Goal: Task Accomplishment & Management: Complete application form

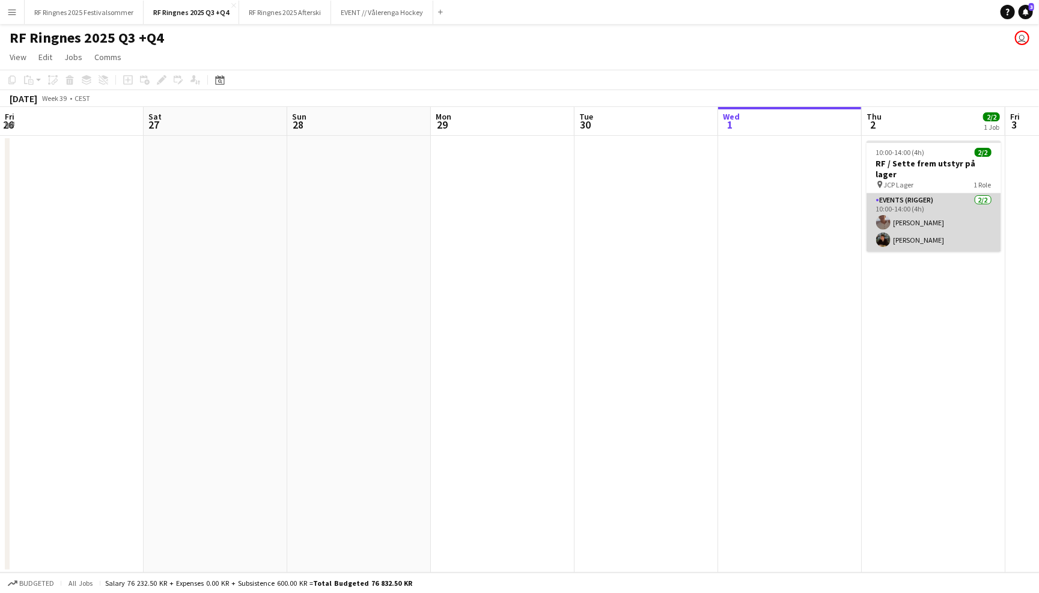
scroll to position [0, 325]
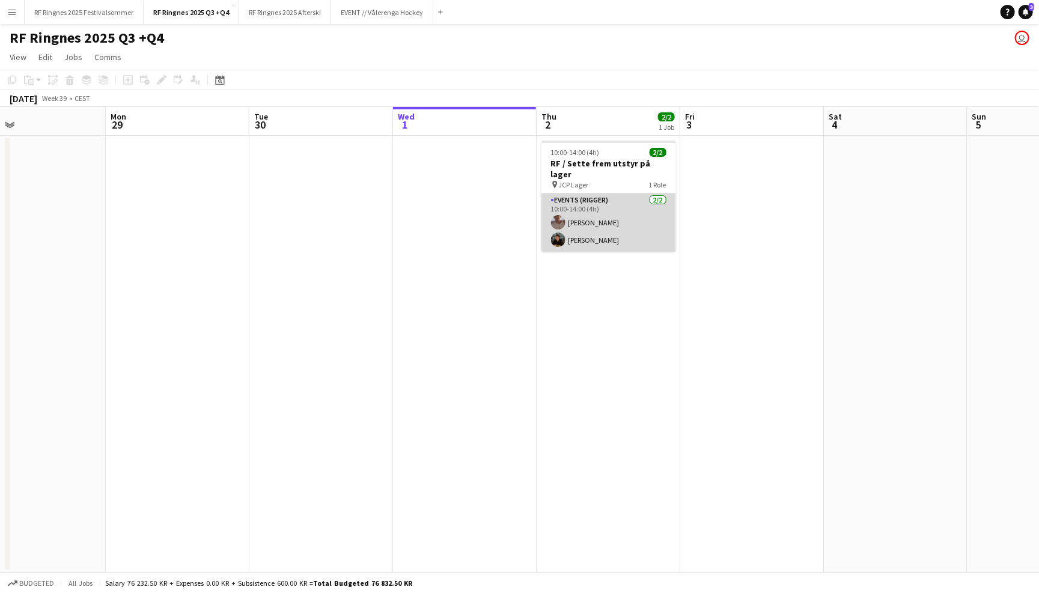
click at [590, 214] on app-card-role "Events (Rigger) [DATE] 10:00-14:00 (4h) [PERSON_NAME] [PERSON_NAME]" at bounding box center [608, 222] width 135 height 58
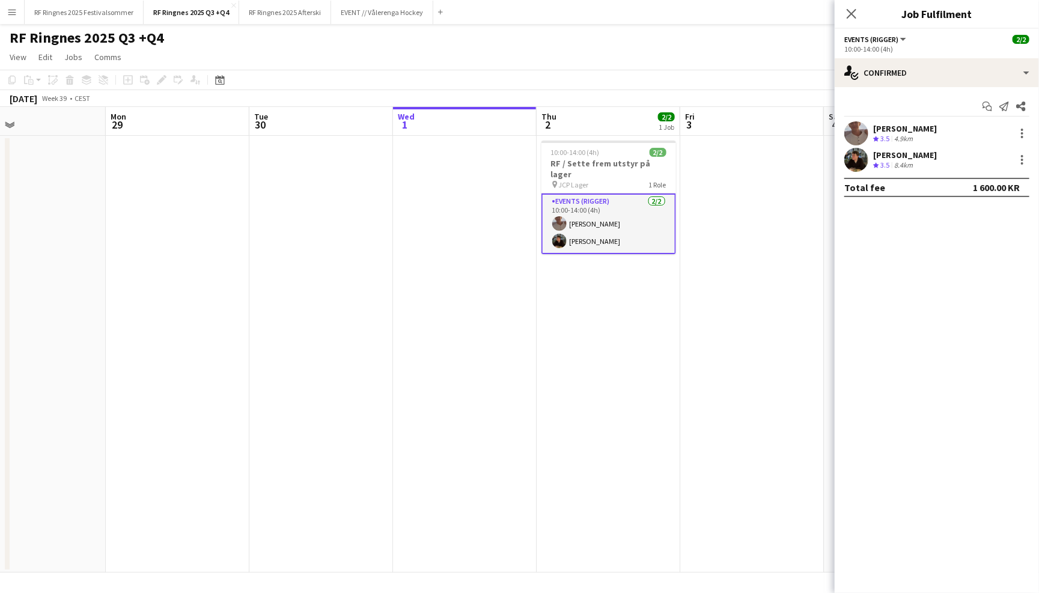
click at [858, 154] on app-user-avatar at bounding box center [856, 160] width 24 height 24
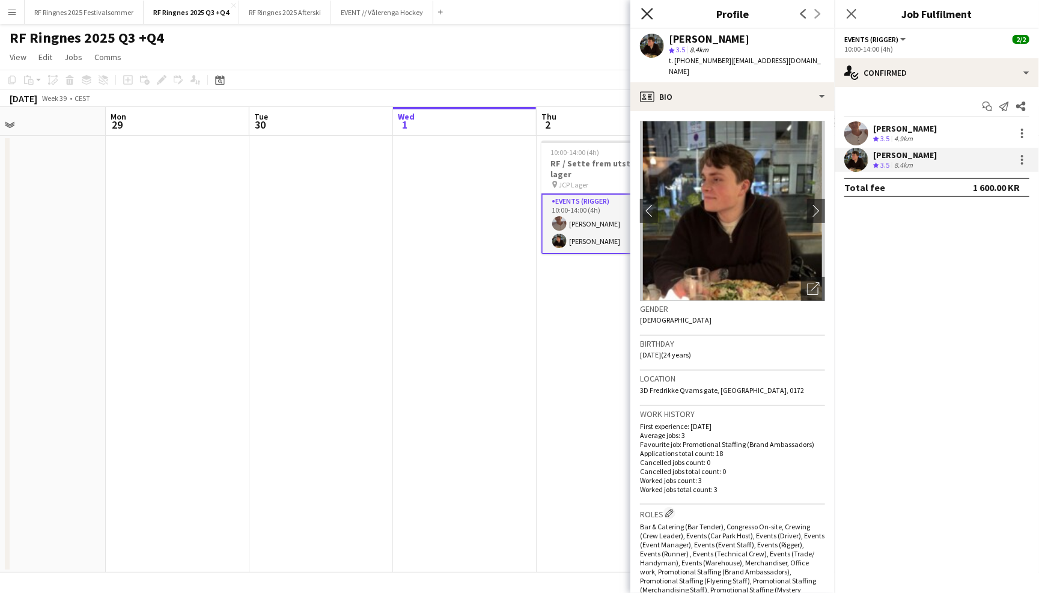
click at [647, 15] on icon "Close pop-in" at bounding box center [646, 13] width 11 height 11
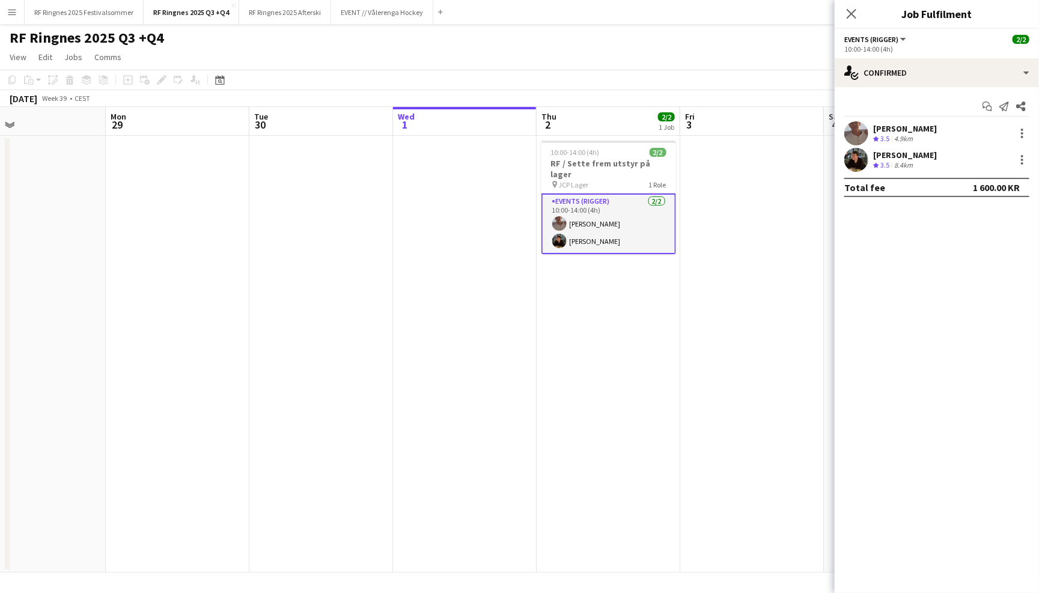
click at [709, 174] on app-date-cell at bounding box center [752, 354] width 144 height 437
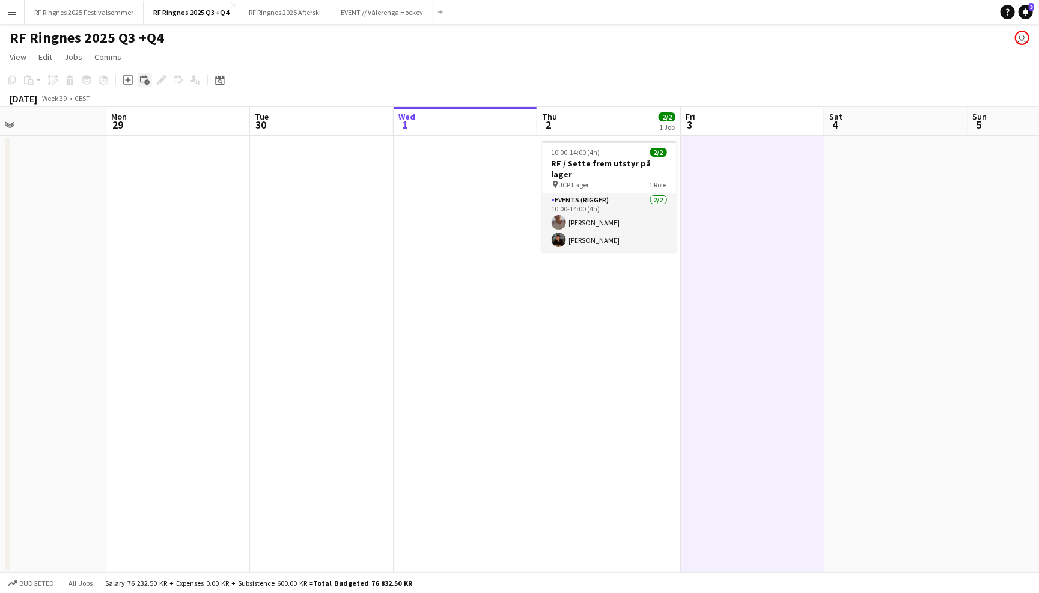
click at [141, 77] on icon at bounding box center [143, 78] width 7 height 7
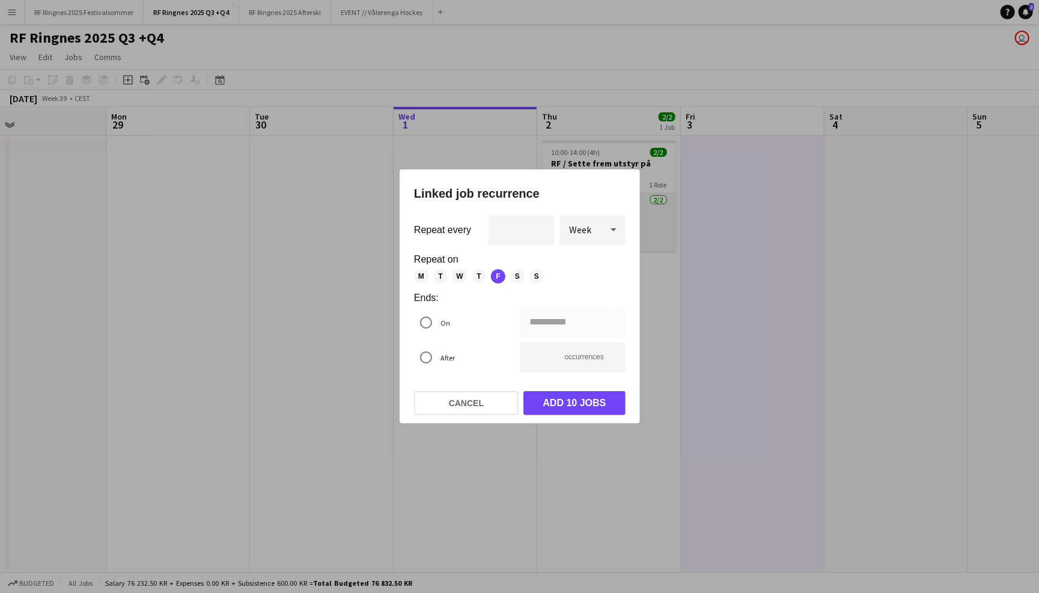
click at [348, 54] on div at bounding box center [519, 296] width 1039 height 593
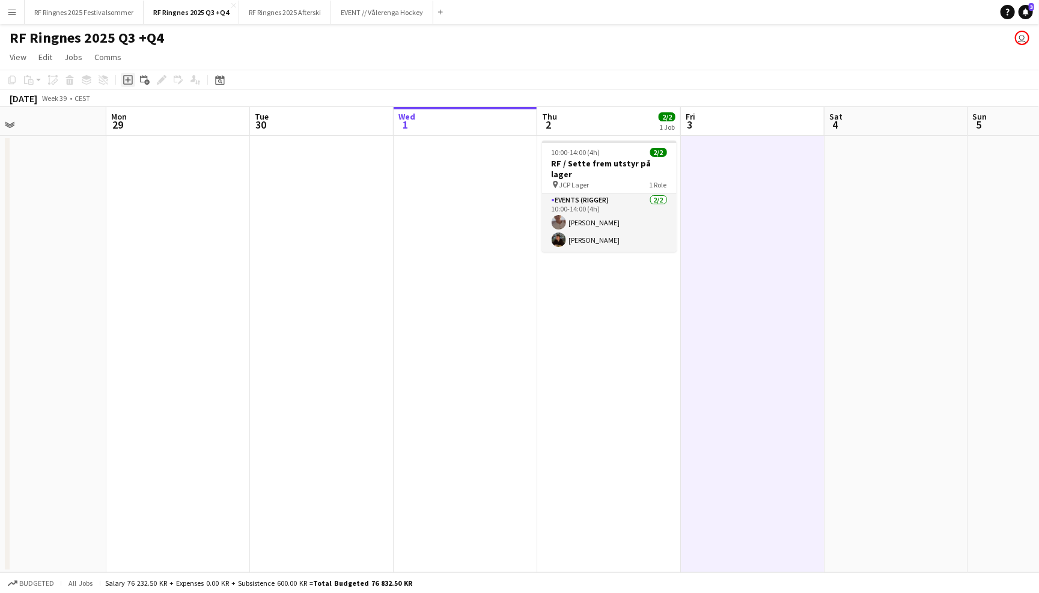
click at [126, 79] on icon at bounding box center [127, 79] width 5 height 5
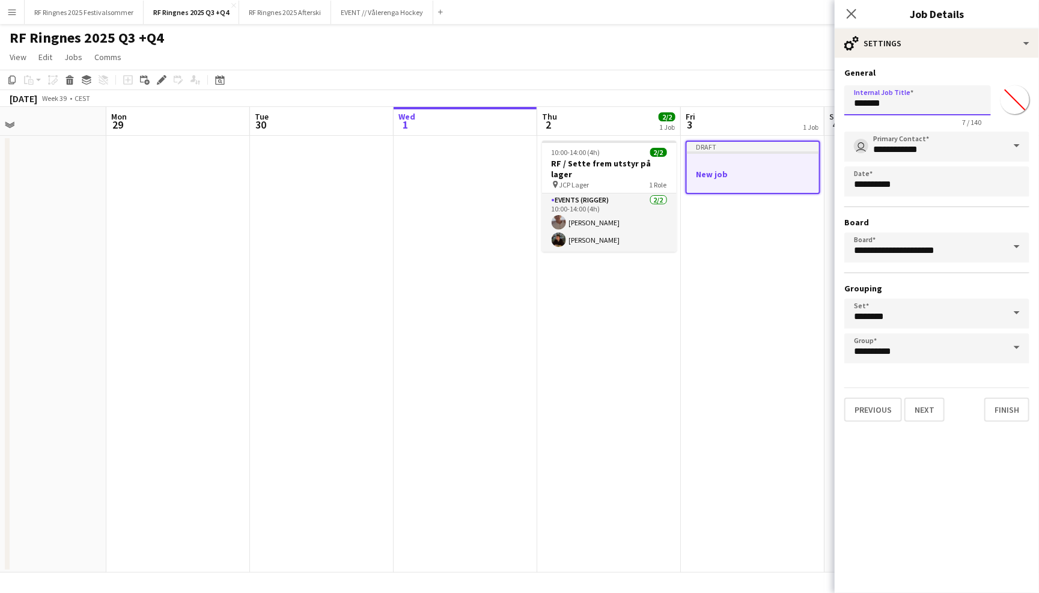
drag, startPoint x: 897, startPoint y: 100, endPoint x: 839, endPoint y: 100, distance: 58.3
click at [839, 100] on form "**********" at bounding box center [936, 244] width 204 height 354
type input "**********"
click at [920, 401] on button "Next" at bounding box center [924, 410] width 40 height 24
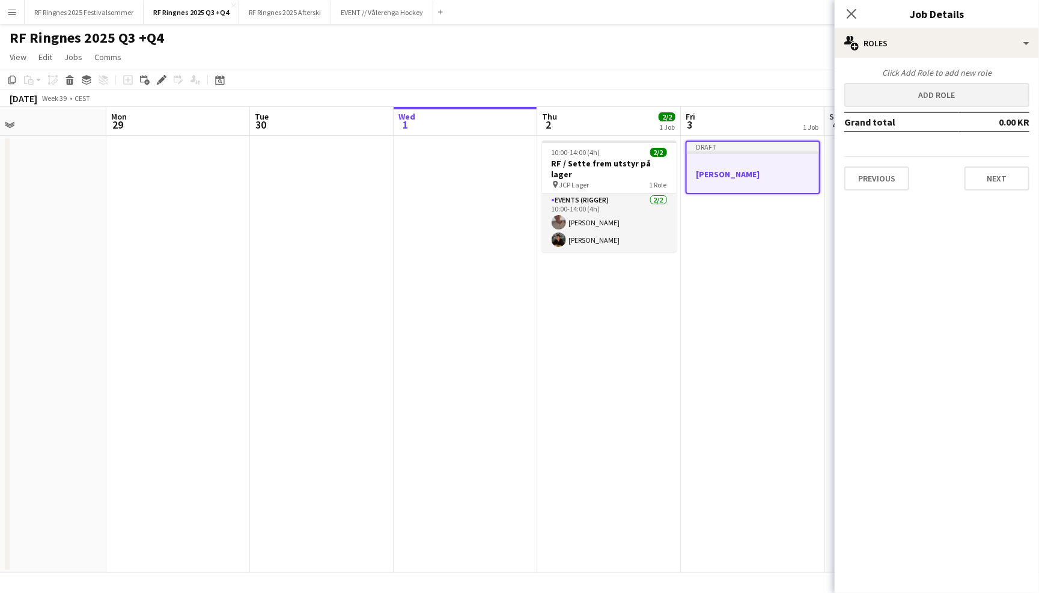
click at [938, 100] on button "Add role" at bounding box center [936, 95] width 185 height 24
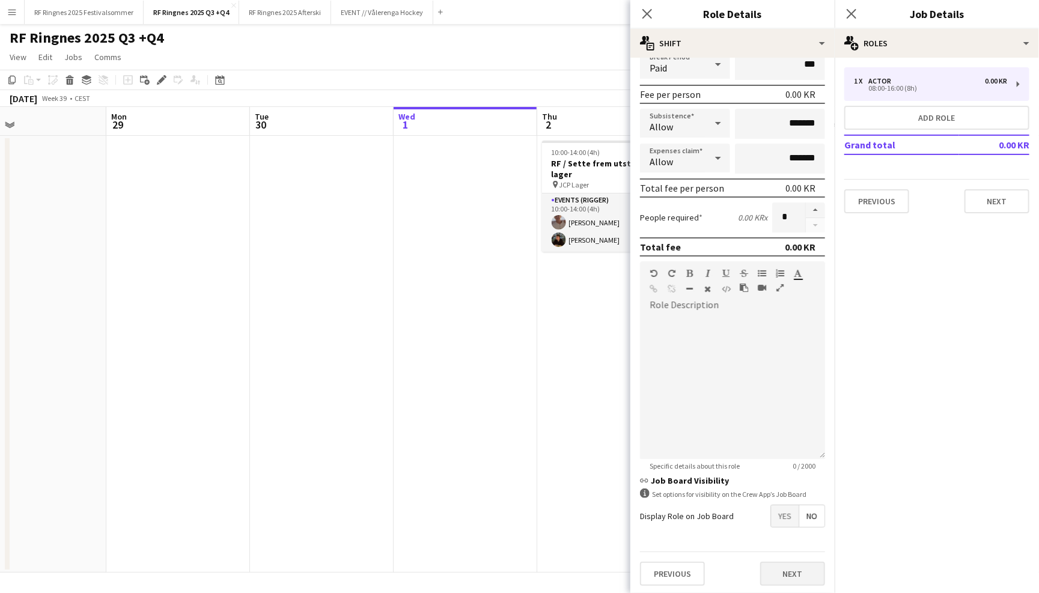
scroll to position [156, 0]
click at [795, 569] on button "Next" at bounding box center [792, 574] width 65 height 24
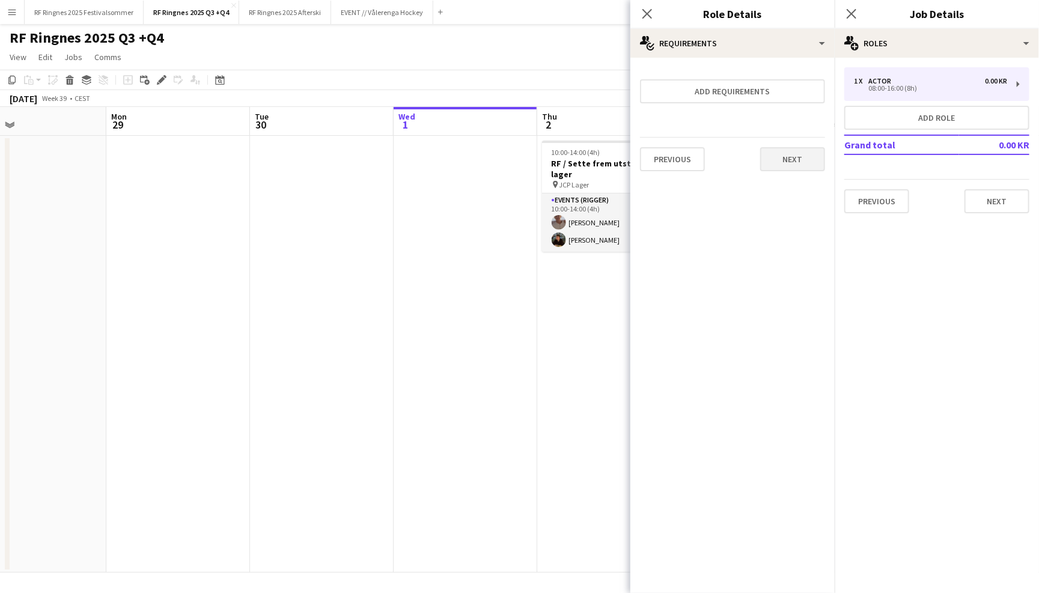
click at [803, 165] on button "Next" at bounding box center [792, 159] width 65 height 24
click at [807, 166] on button "Finish" at bounding box center [802, 161] width 45 height 24
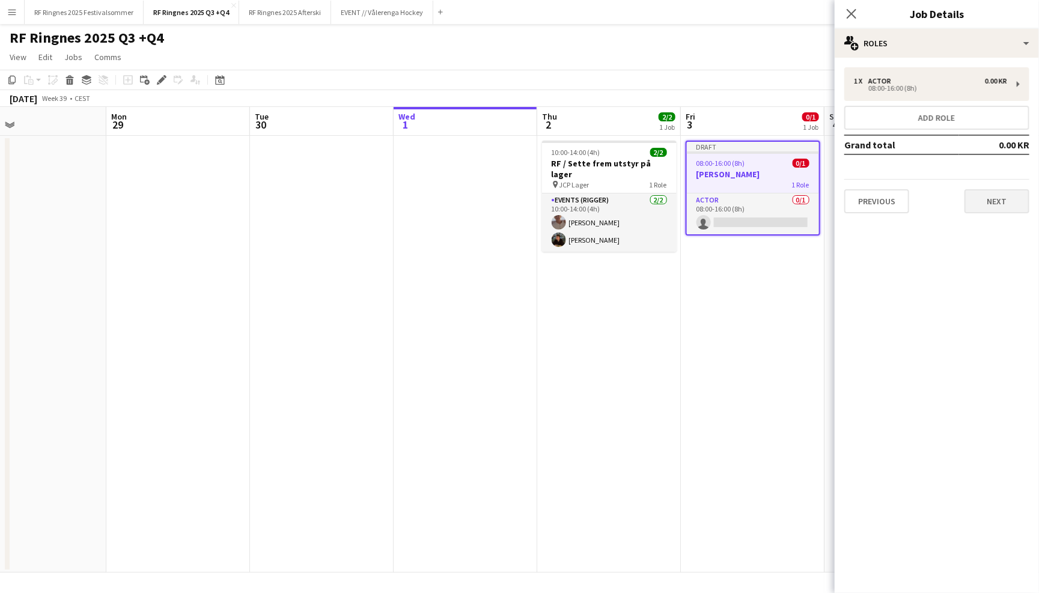
click at [986, 199] on button "Next" at bounding box center [996, 201] width 65 height 24
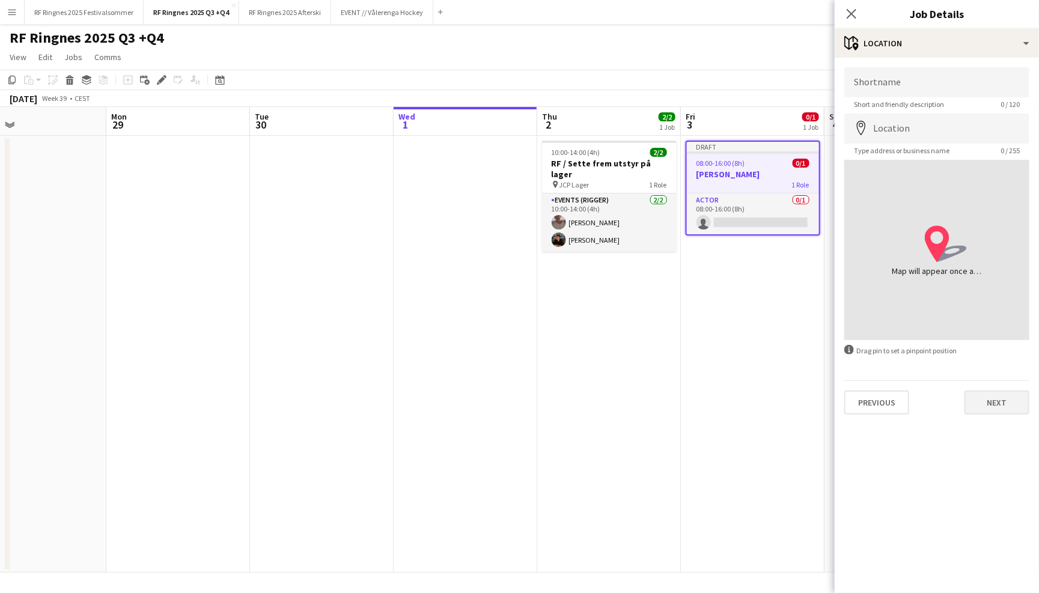
click at [983, 395] on button "Next" at bounding box center [996, 402] width 65 height 24
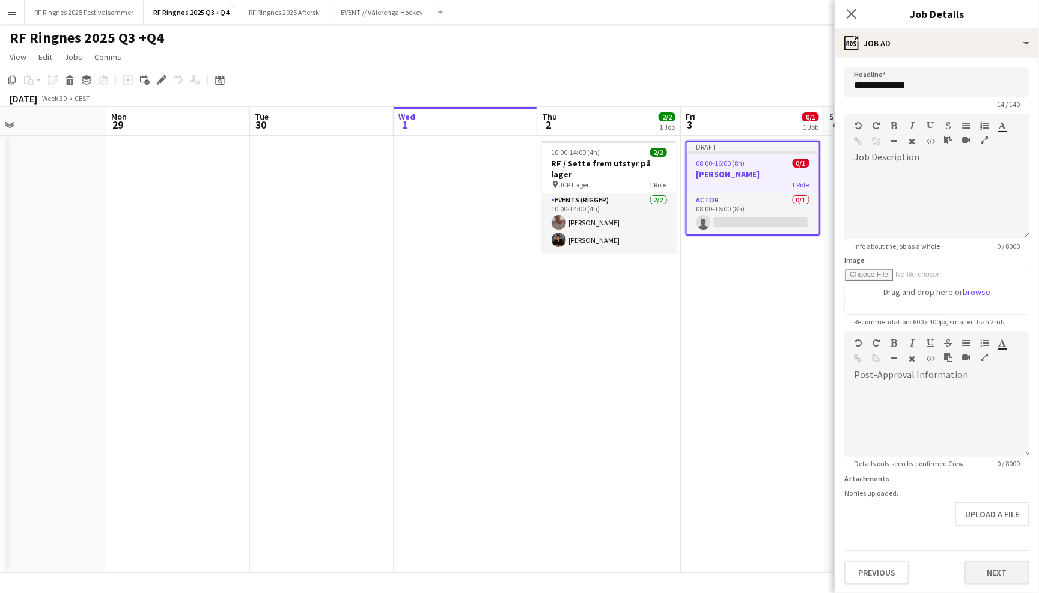
click at [994, 563] on button "Next" at bounding box center [996, 572] width 65 height 24
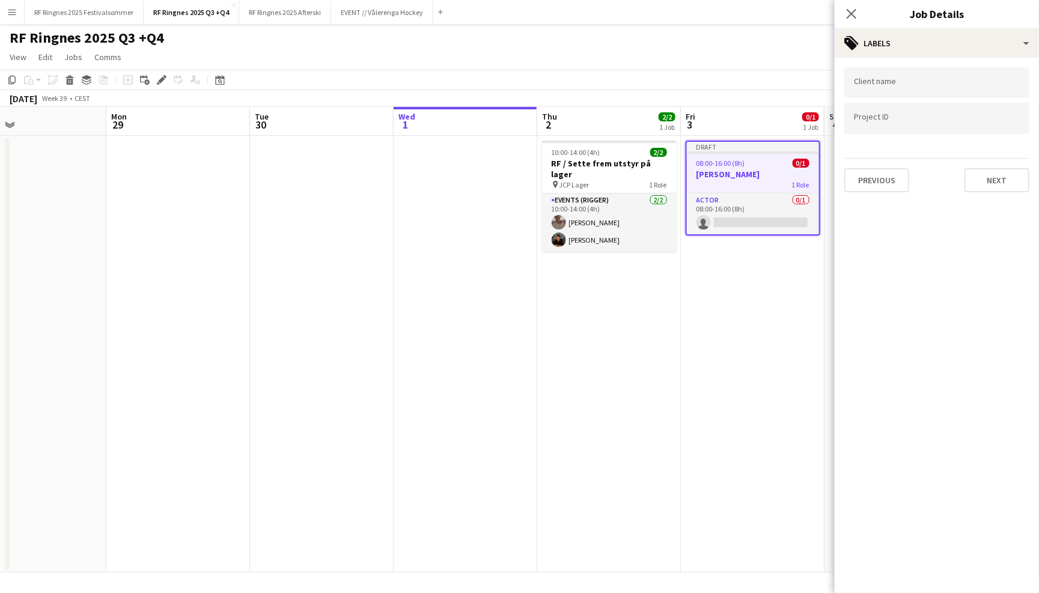
click at [879, 61] on div "Client name Project ID Previous Next" at bounding box center [936, 130] width 204 height 144
click at [879, 69] on div at bounding box center [936, 82] width 185 height 31
type input "*"
type input "*******"
click at [888, 124] on div "Ringnes" at bounding box center [936, 119] width 185 height 29
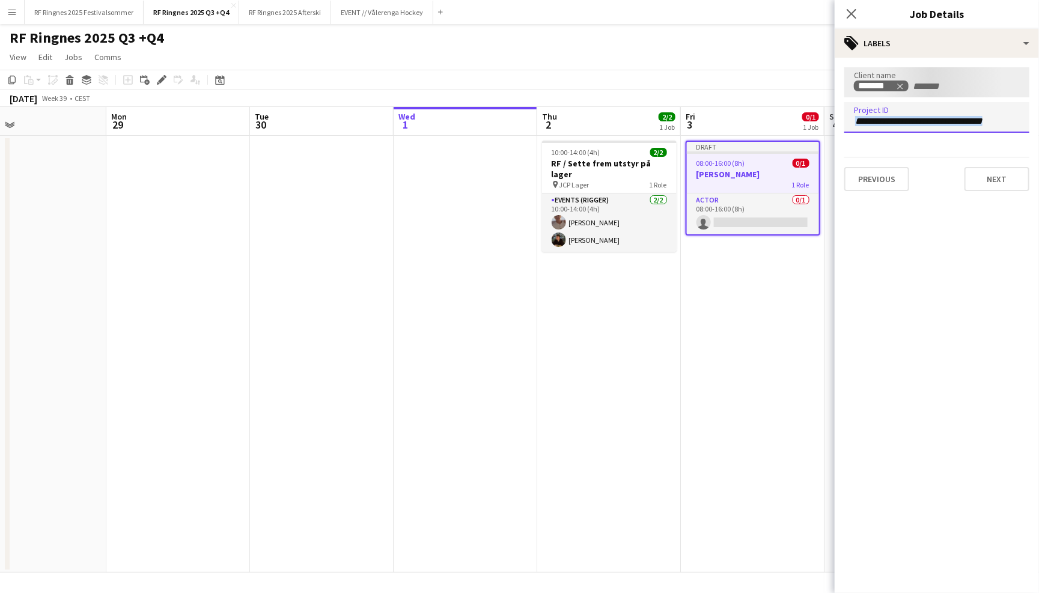
click at [888, 124] on div at bounding box center [936, 117] width 185 height 31
paste input "******"
type input "******"
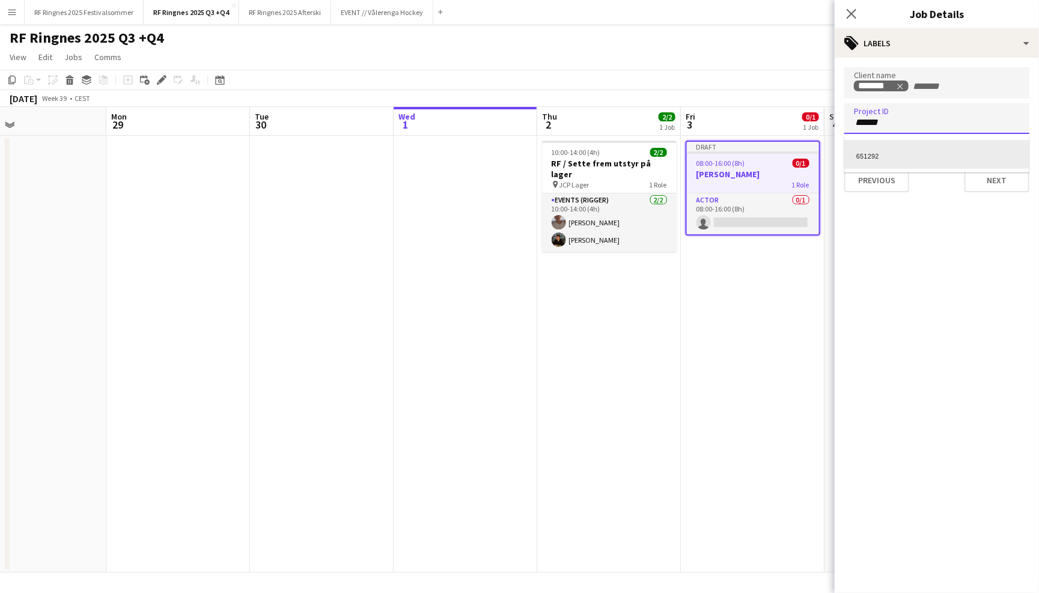
click at [897, 146] on div "651292" at bounding box center [936, 154] width 185 height 29
click at [998, 183] on button "Next" at bounding box center [996, 180] width 65 height 24
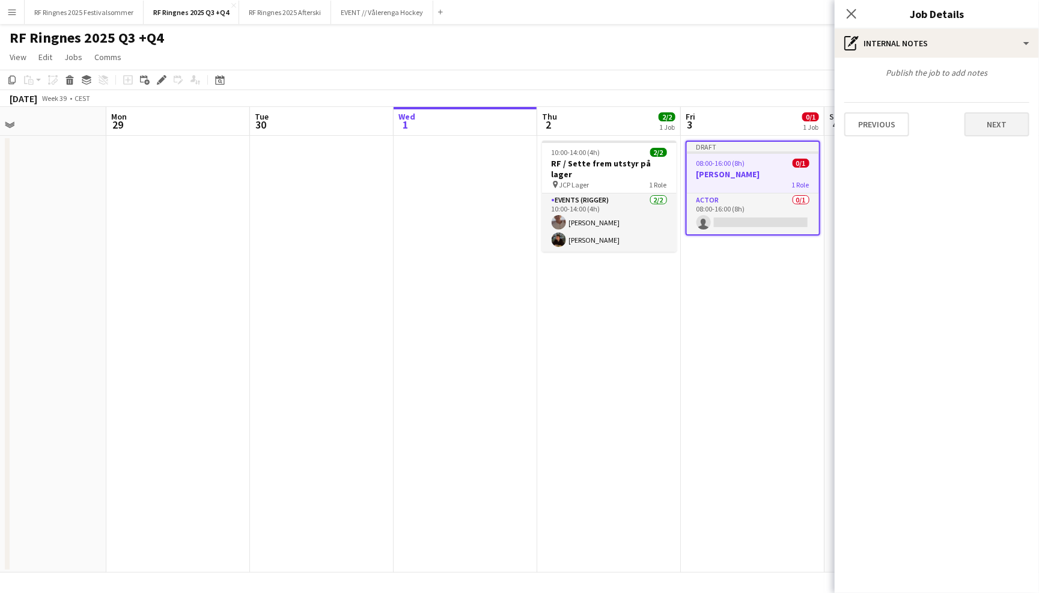
click at [977, 130] on button "Next" at bounding box center [996, 124] width 65 height 24
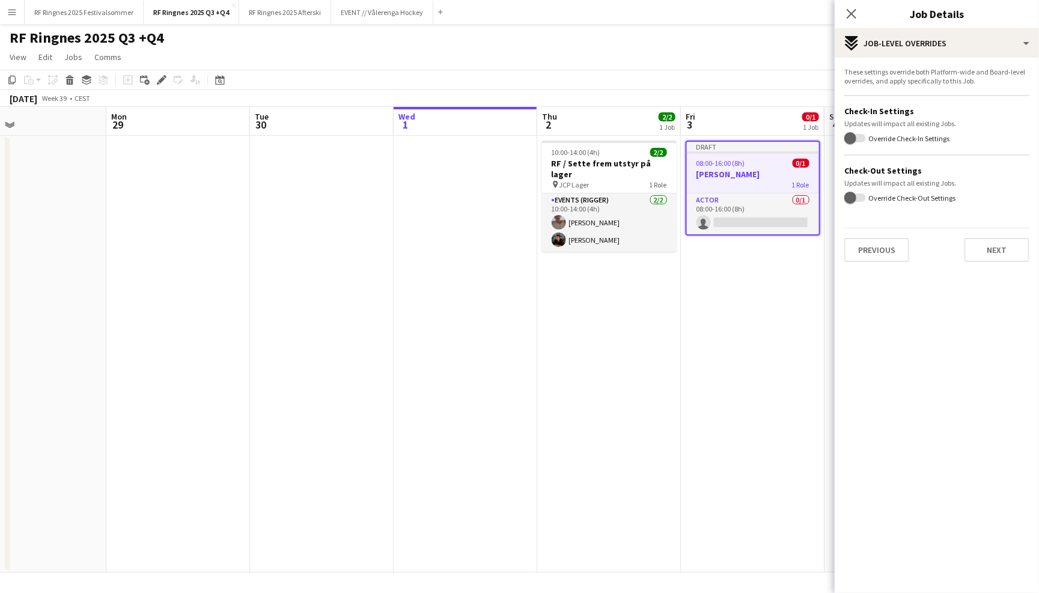
click at [798, 62] on app-page-menu "View Day view expanded Day view collapsed Month view Date picker Jump to [DATE]…" at bounding box center [519, 58] width 1039 height 23
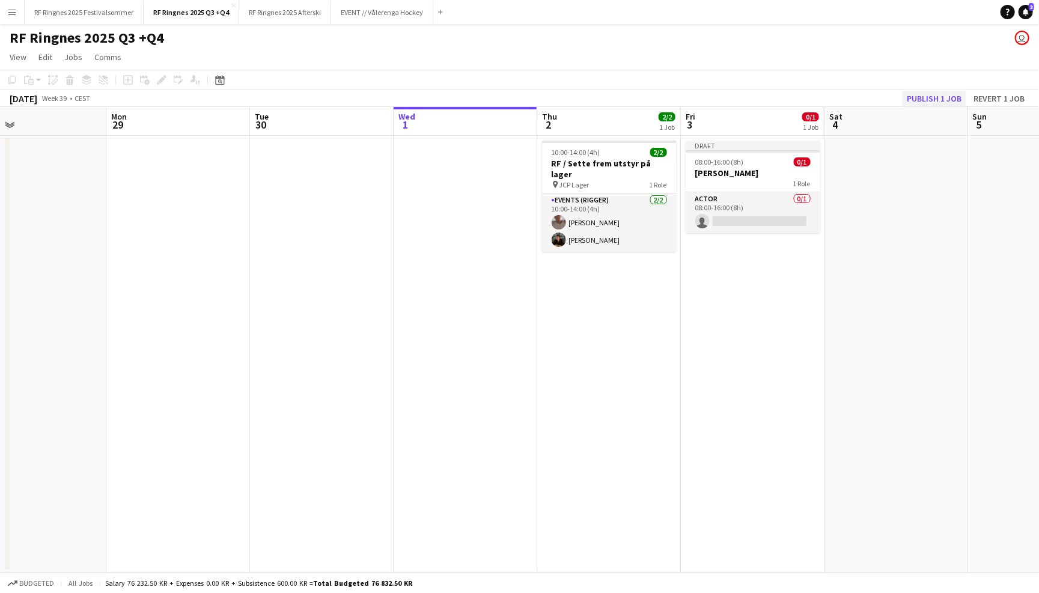
click at [950, 98] on button "Publish 1 job" at bounding box center [934, 99] width 64 height 16
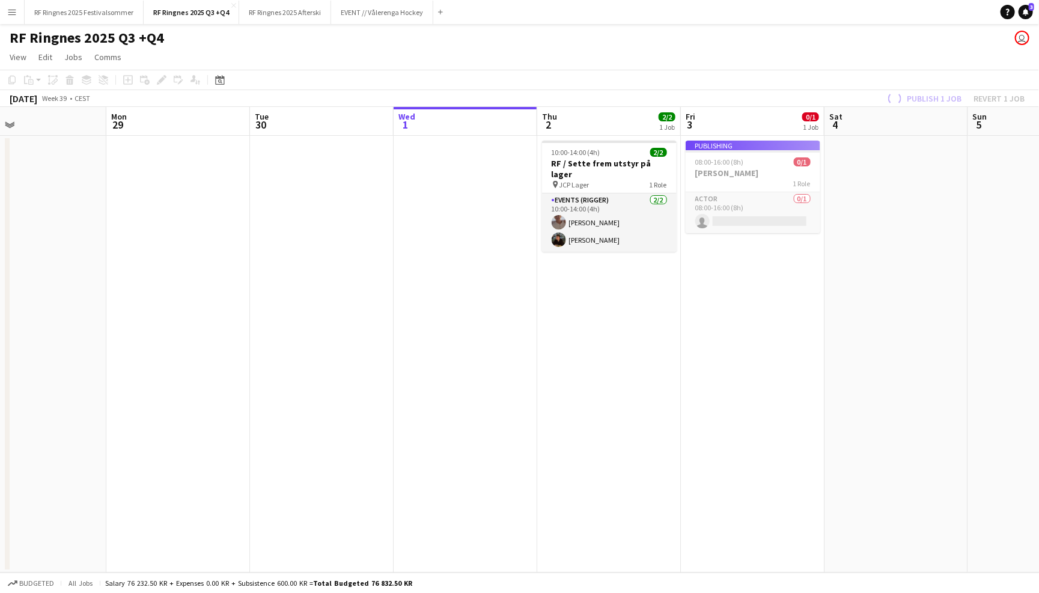
scroll to position [0, 323]
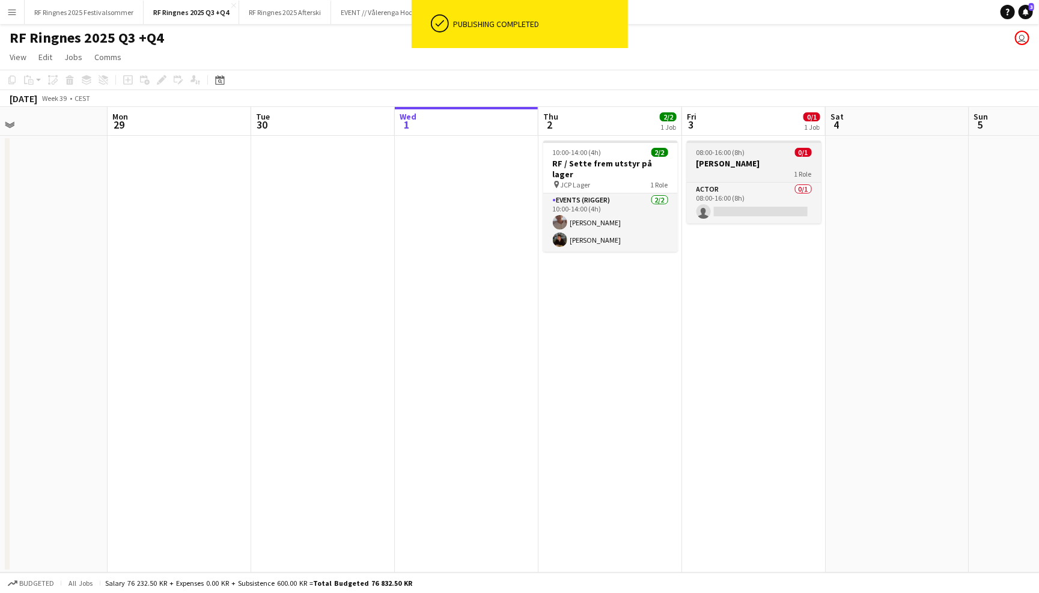
click at [733, 163] on h3 "[PERSON_NAME]" at bounding box center [754, 163] width 135 height 11
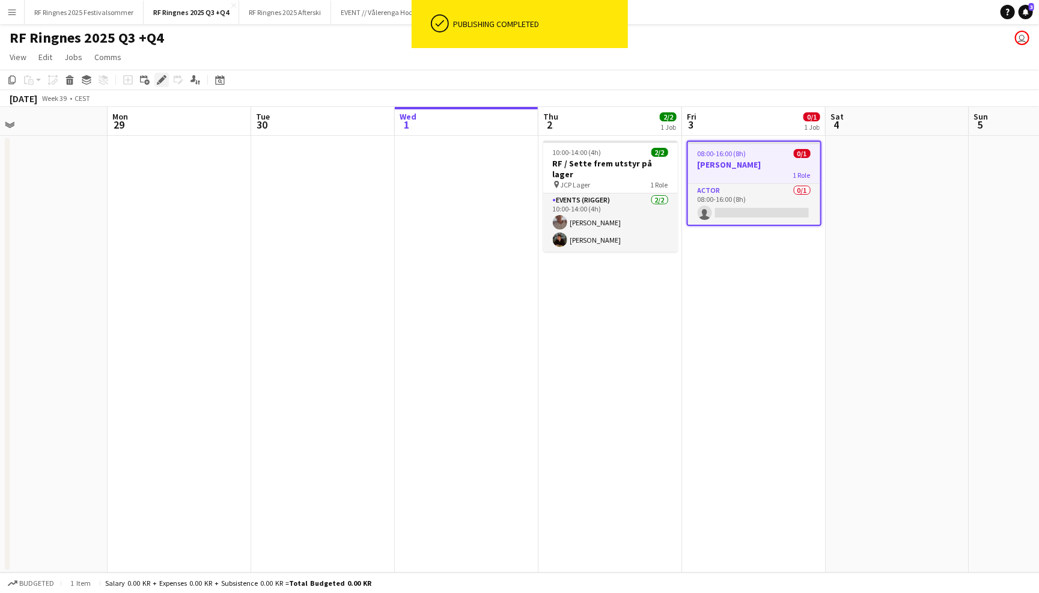
click at [158, 76] on icon "Edit" at bounding box center [162, 80] width 10 height 10
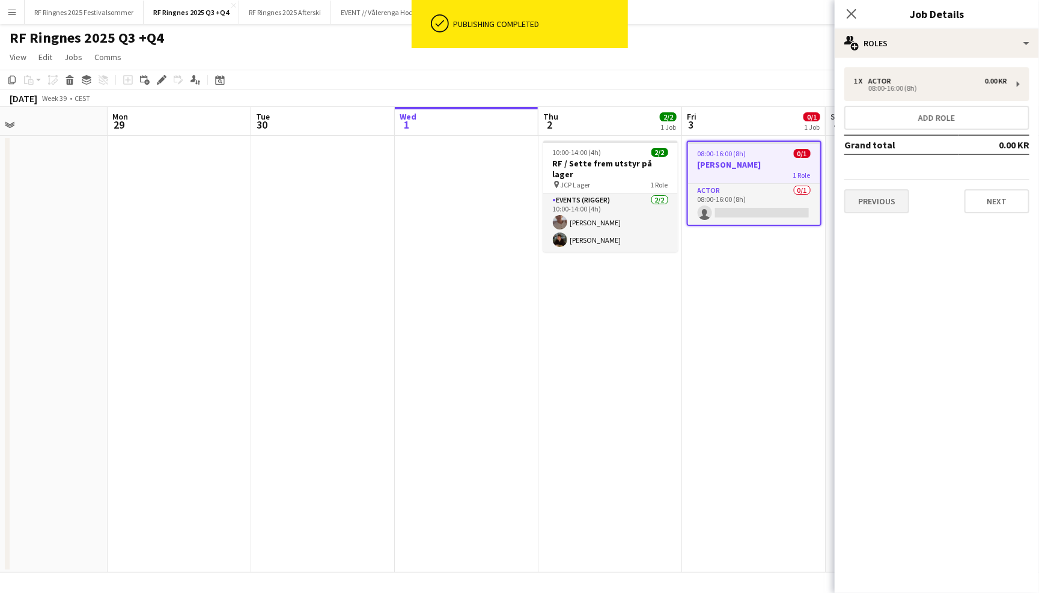
click at [880, 199] on button "Previous" at bounding box center [876, 201] width 65 height 24
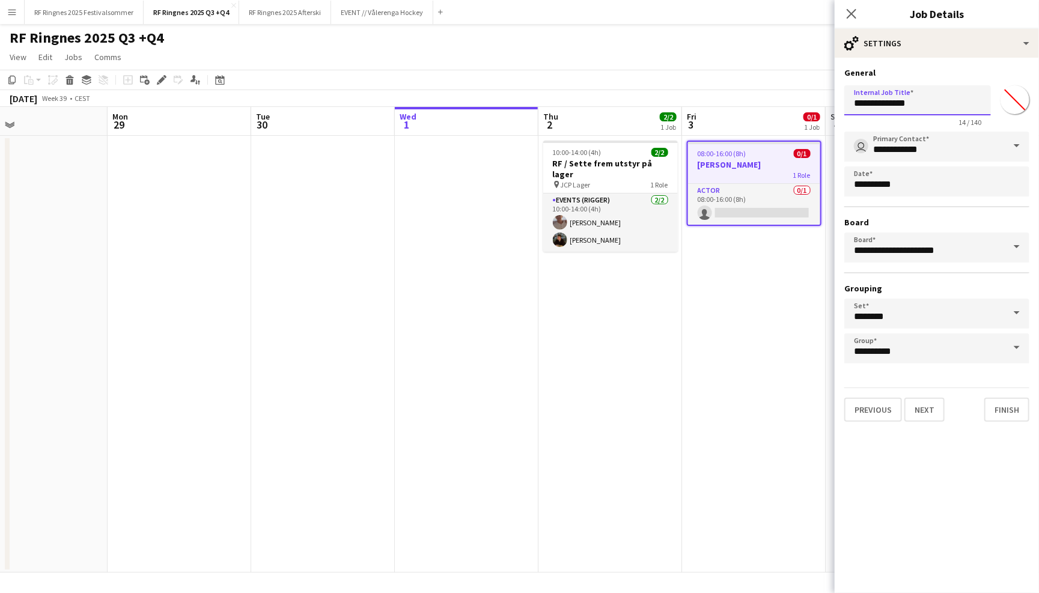
click at [930, 105] on input "**********" at bounding box center [917, 100] width 147 height 30
type input "**********"
click at [994, 398] on button "Finish" at bounding box center [1006, 410] width 45 height 24
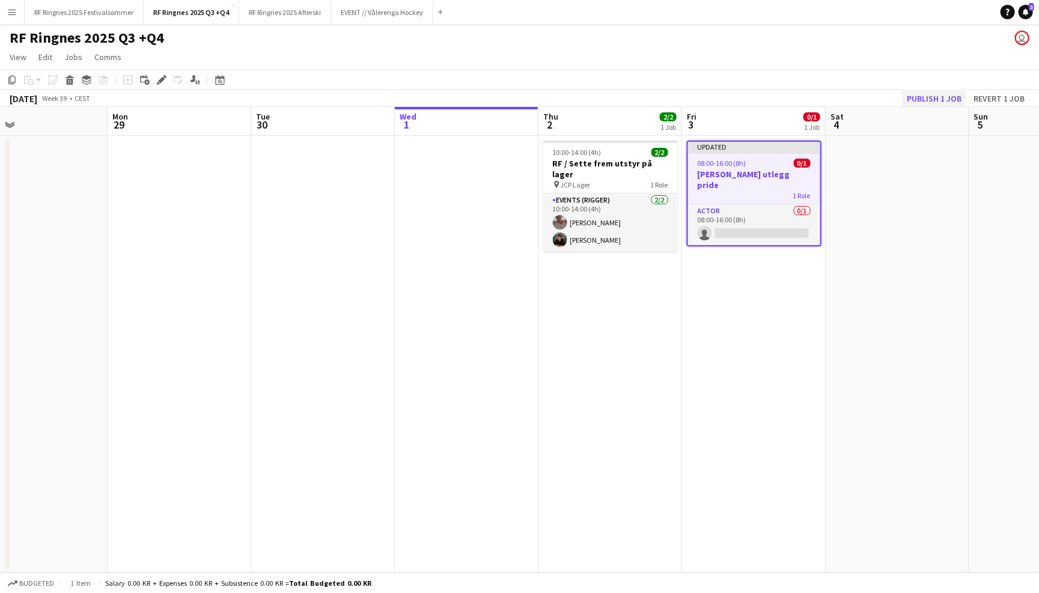
click at [934, 102] on button "Publish 1 job" at bounding box center [934, 99] width 64 height 16
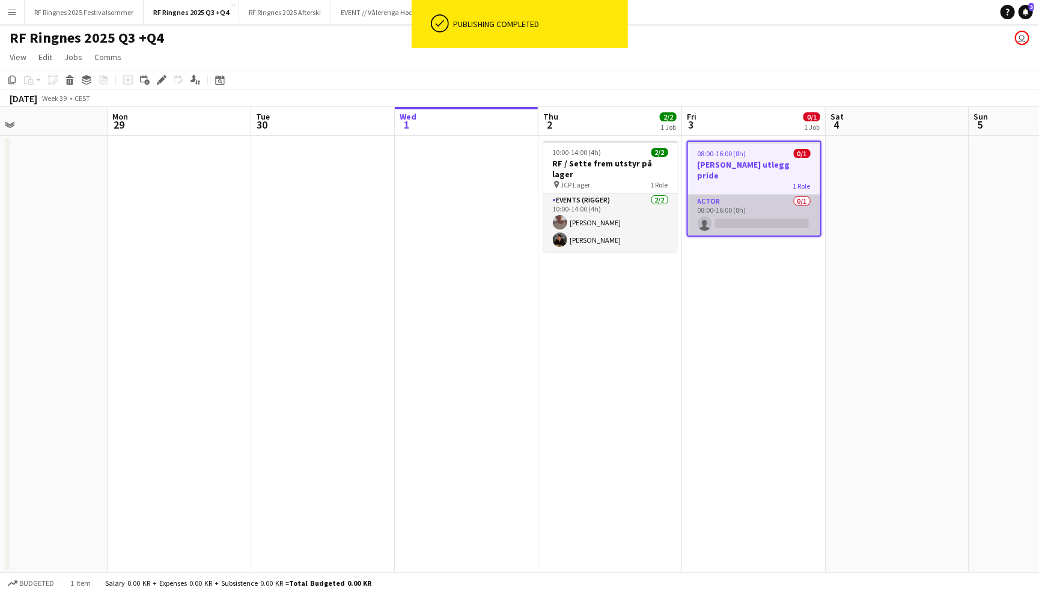
click at [730, 205] on app-card-role "Actor 0/1 08:00-16:00 (8h) single-neutral-actions" at bounding box center [754, 215] width 132 height 41
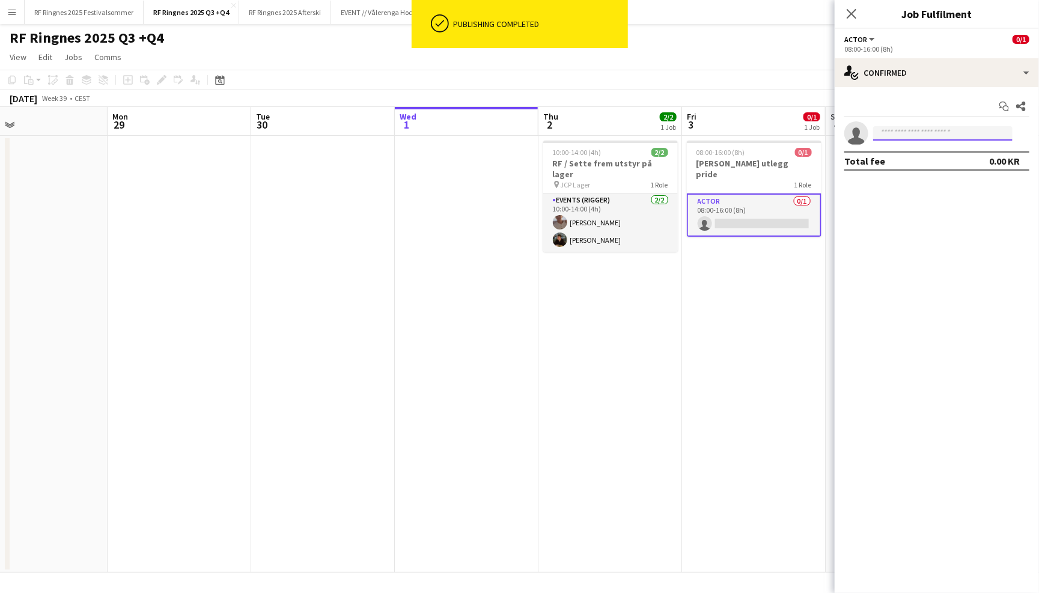
click at [903, 133] on input at bounding box center [942, 133] width 139 height 14
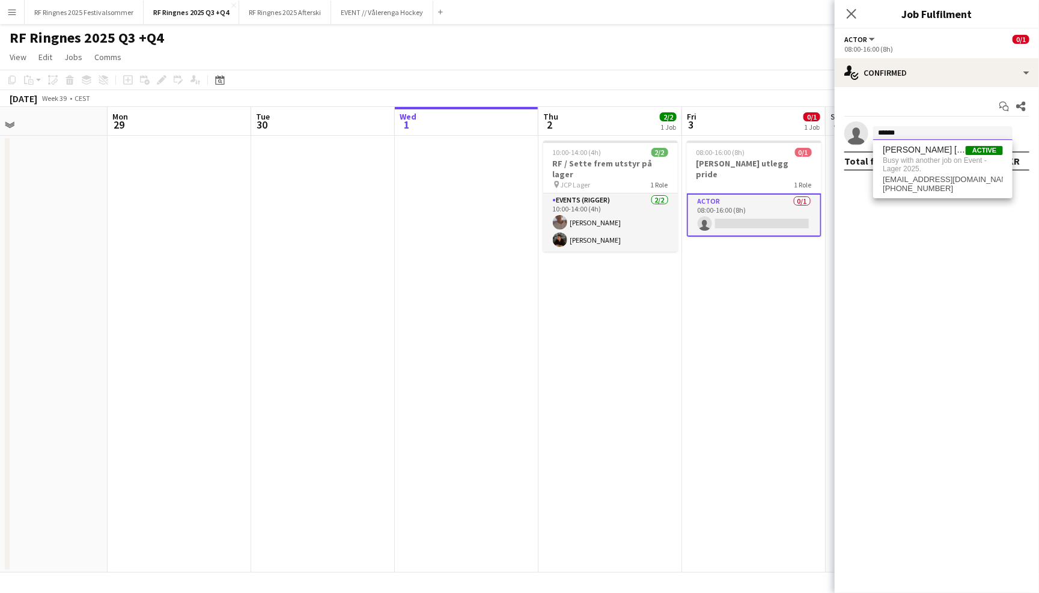
type input "******"
drag, startPoint x: 852, startPoint y: 157, endPoint x: 727, endPoint y: 163, distance: 125.1
click at [727, 163] on h3 "[PERSON_NAME] utlegg pride" at bounding box center [754, 169] width 135 height 22
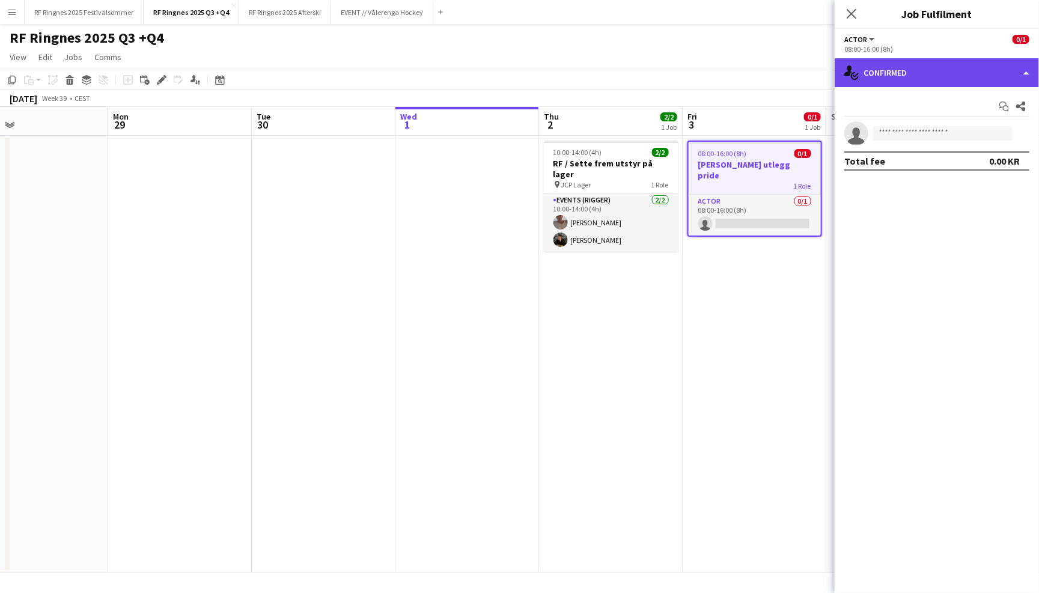
click at [924, 65] on div "single-neutral-actions-check-2 Confirmed" at bounding box center [936, 72] width 204 height 29
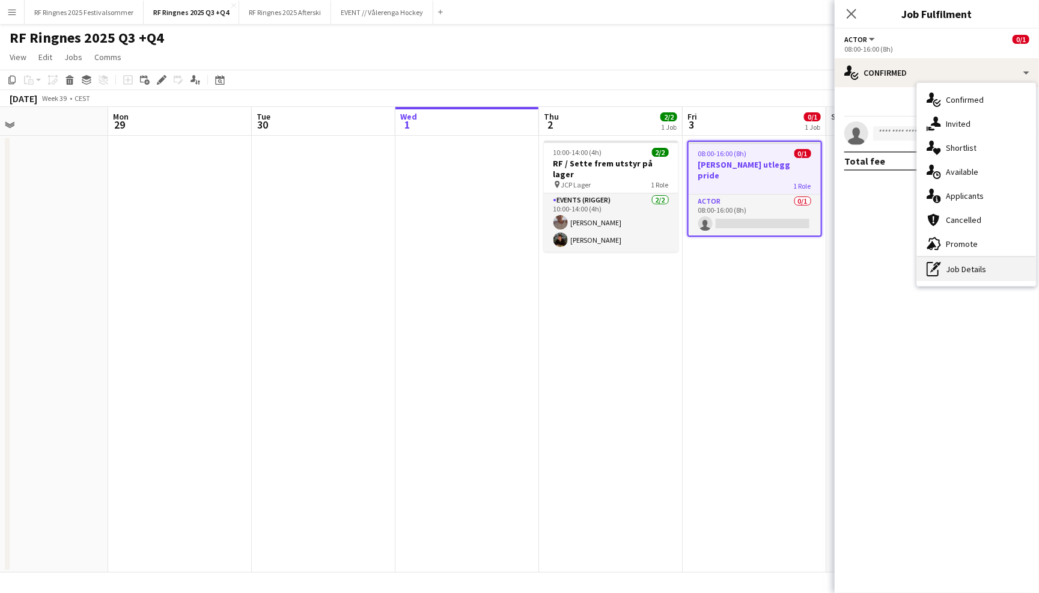
click at [945, 274] on div "pen-write Job Details" at bounding box center [976, 269] width 119 height 24
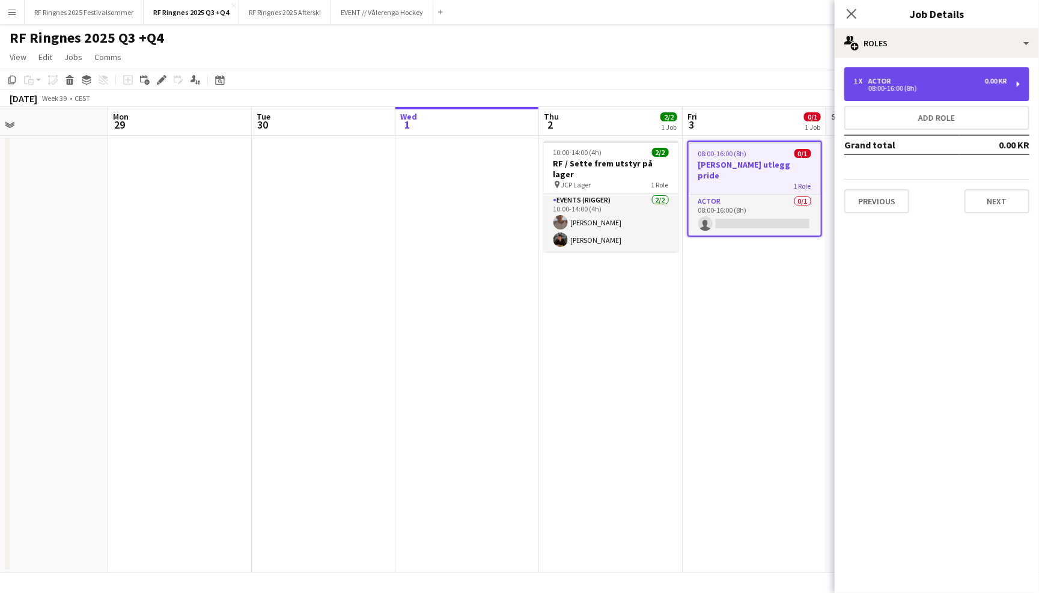
click at [942, 82] on div "1 x Actor 0.00 KR" at bounding box center [930, 81] width 153 height 8
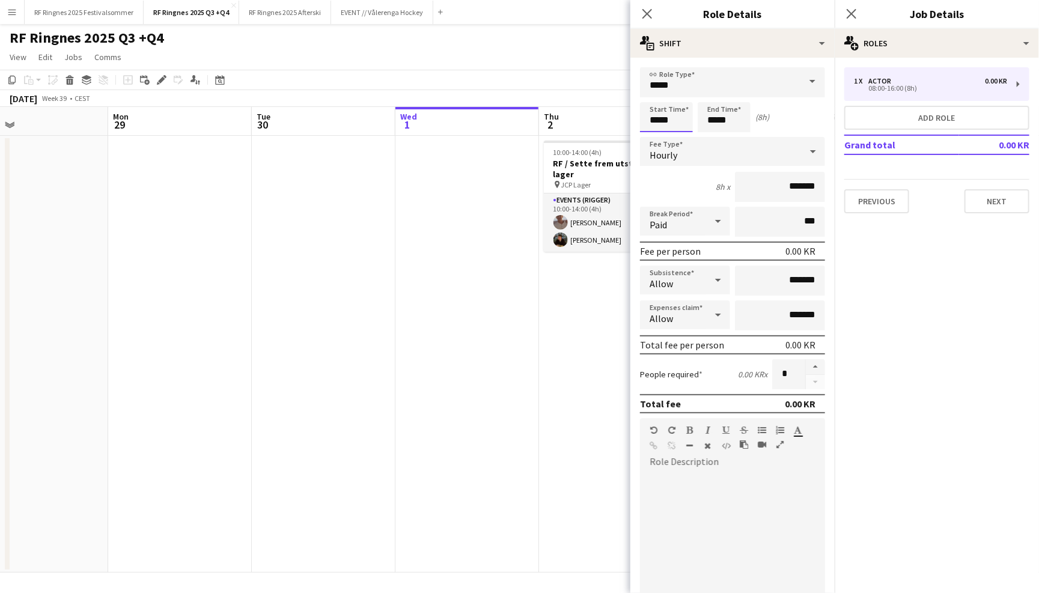
click at [667, 129] on input "*****" at bounding box center [666, 117] width 53 height 30
click at [657, 135] on div at bounding box center [654, 138] width 24 height 12
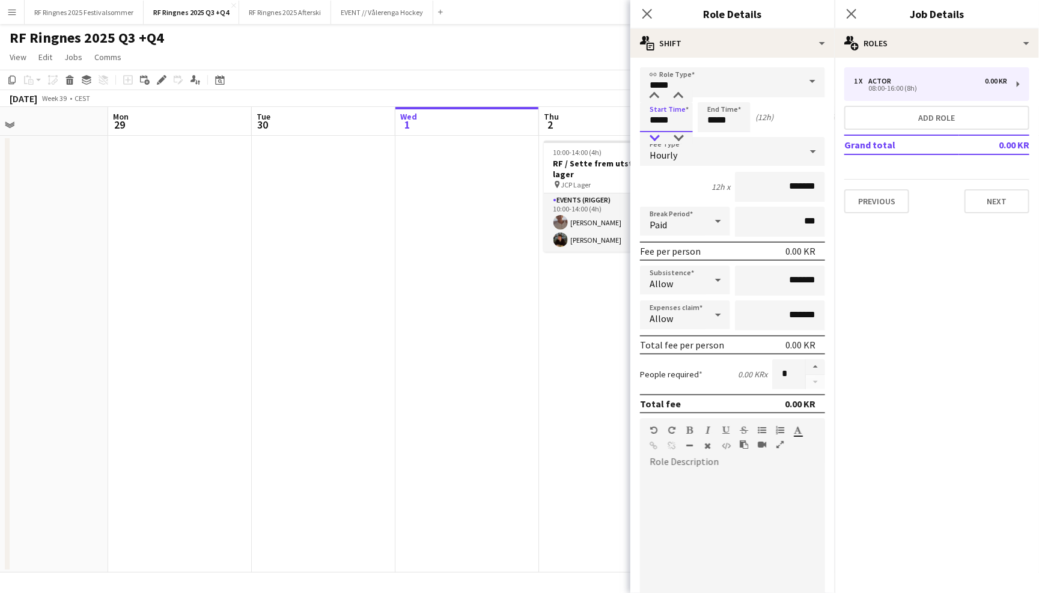
click at [657, 135] on div at bounding box center [654, 138] width 24 height 12
click at [679, 136] on div at bounding box center [678, 138] width 24 height 12
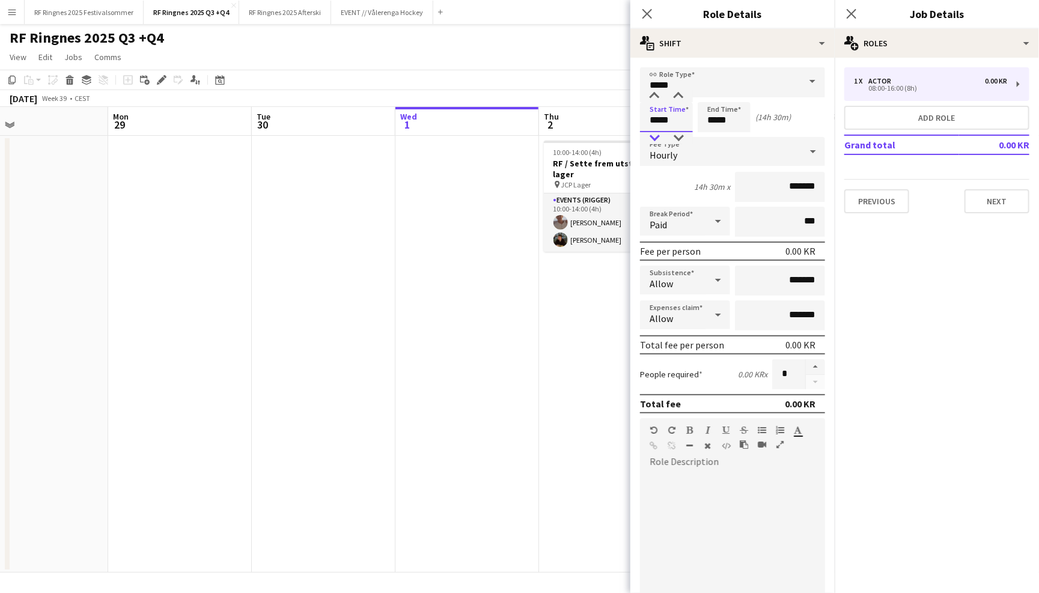
click at [666, 137] on div at bounding box center [678, 138] width 24 height 12
click at [657, 100] on div at bounding box center [654, 96] width 24 height 12
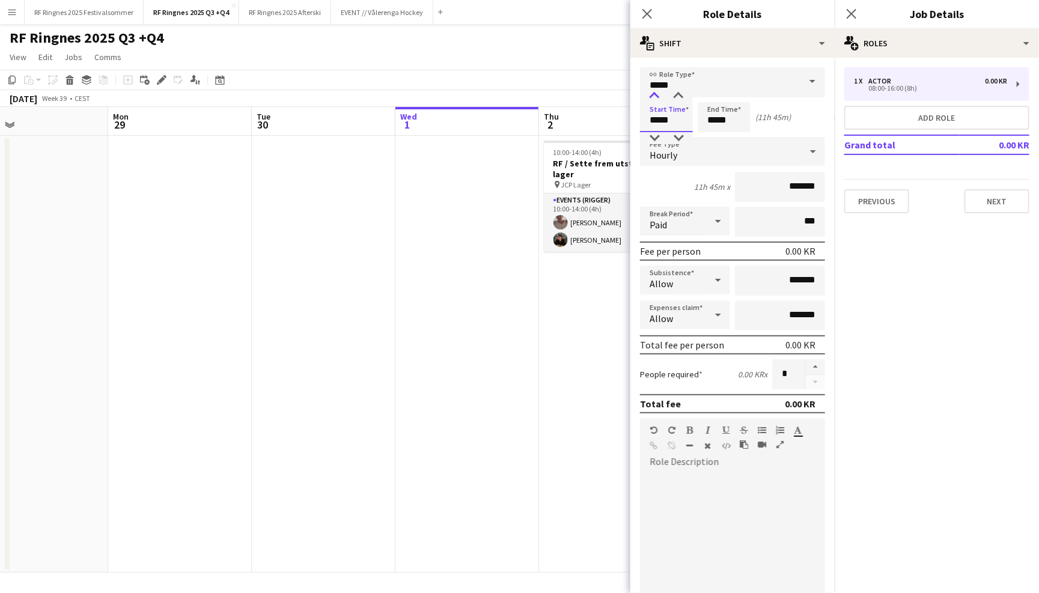
click at [657, 100] on div at bounding box center [654, 96] width 24 height 12
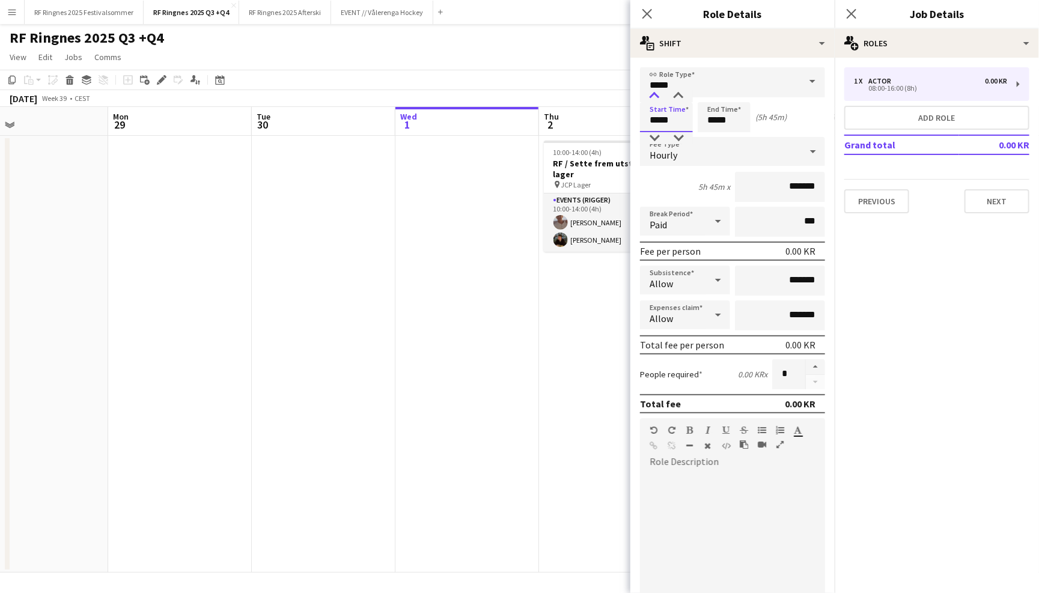
click at [657, 100] on div at bounding box center [654, 96] width 24 height 12
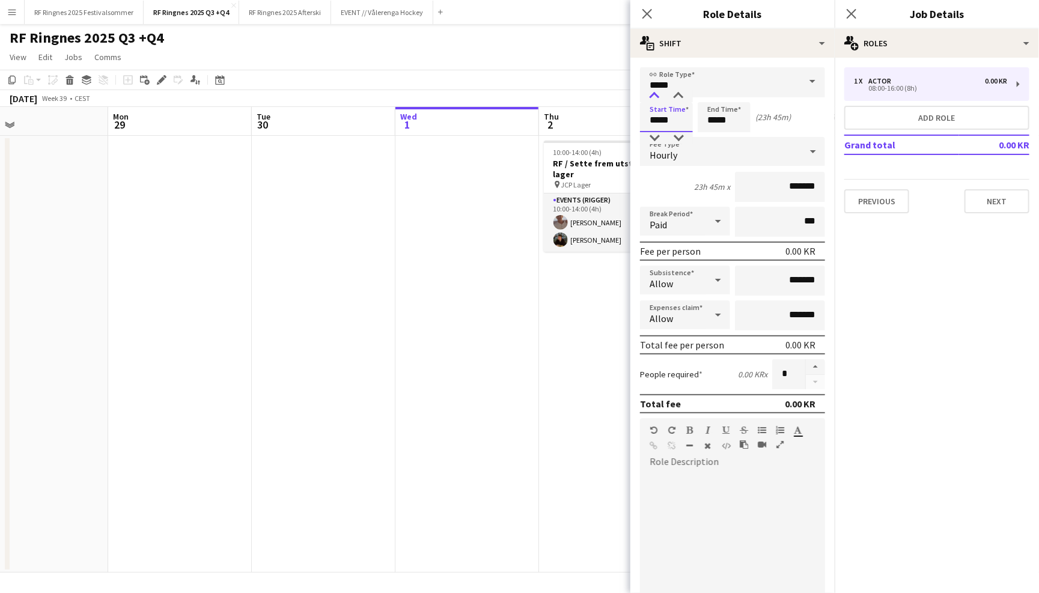
click at [657, 100] on div at bounding box center [654, 96] width 24 height 12
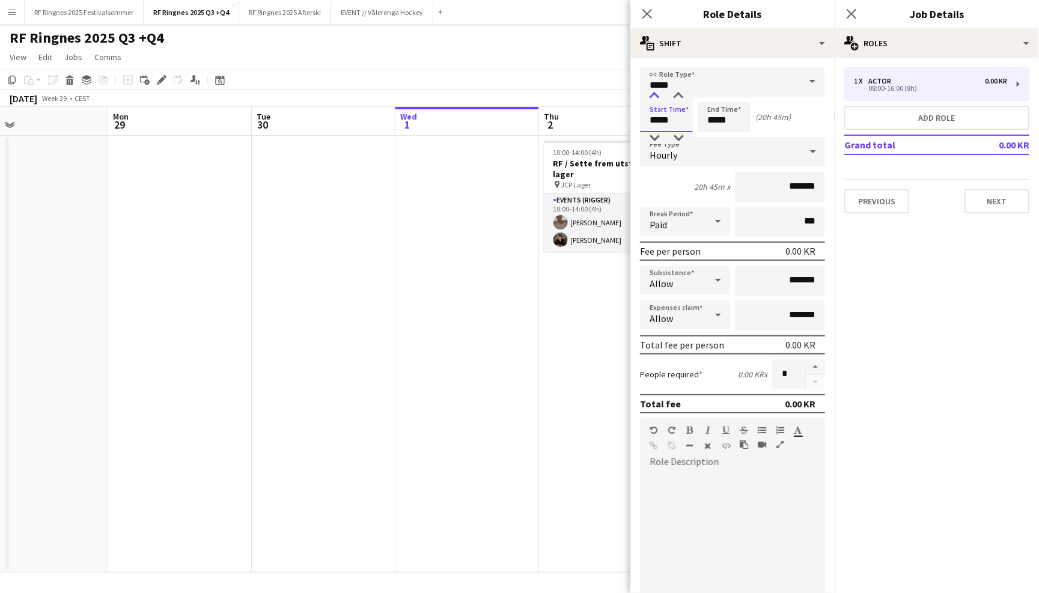
click at [657, 100] on div at bounding box center [654, 96] width 24 height 12
type input "*****"
click at [657, 100] on div at bounding box center [654, 96] width 24 height 12
click at [723, 123] on input "*****" at bounding box center [723, 117] width 53 height 30
click at [712, 136] on div at bounding box center [712, 138] width 24 height 12
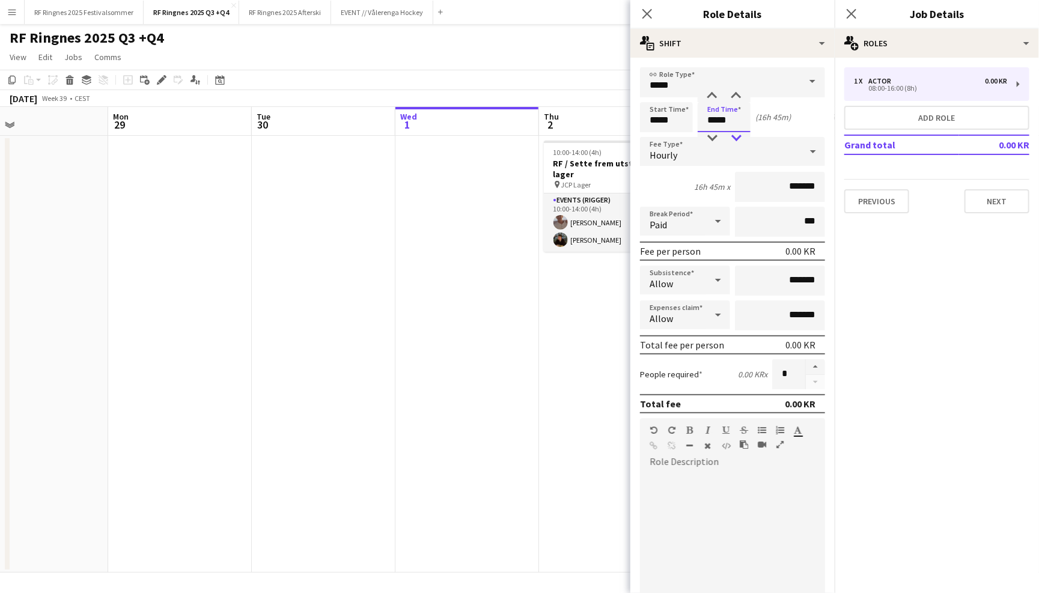
click at [735, 141] on div at bounding box center [736, 138] width 24 height 12
click at [713, 90] on div at bounding box center [712, 96] width 24 height 12
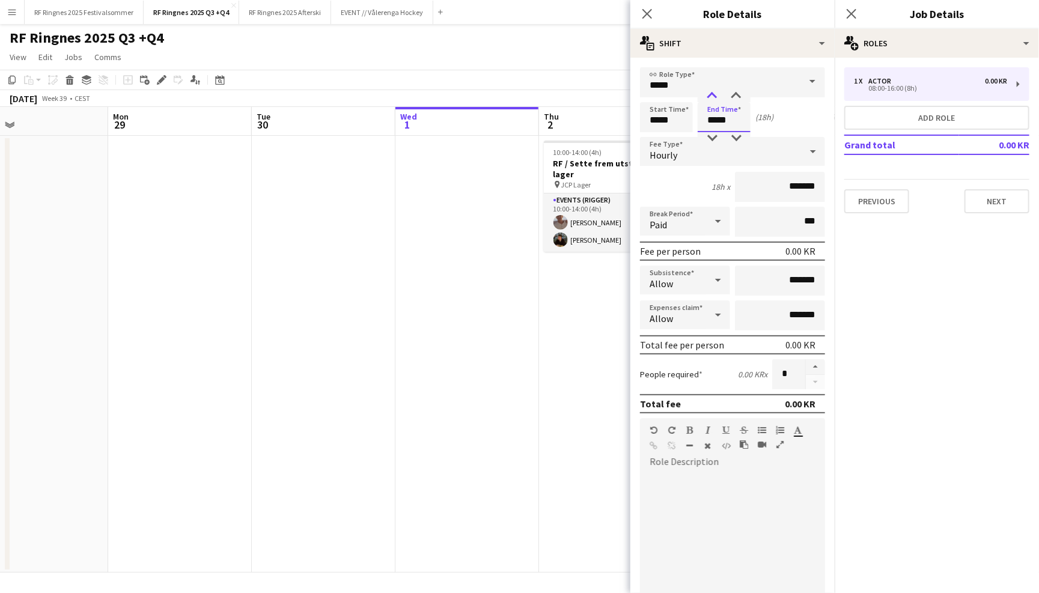
click at [713, 90] on div at bounding box center [712, 96] width 24 height 12
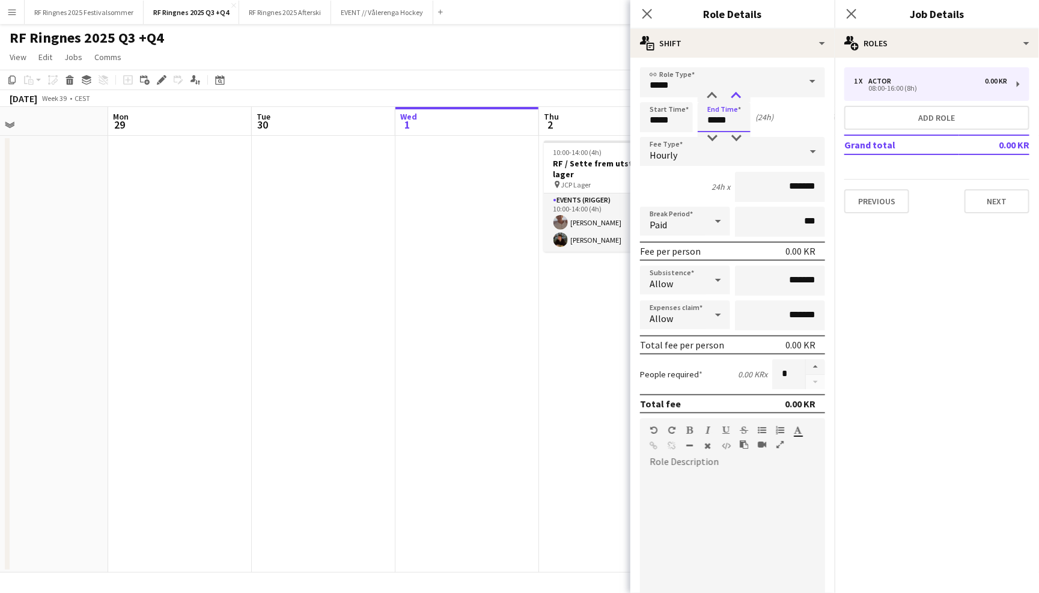
type input "*****"
click at [732, 93] on div at bounding box center [736, 96] width 24 height 12
click at [909, 323] on mat-expansion-panel "pencil3 General details 1 x Actor 0.00 KR 08:00-16:00 (8h) Add role Grand total…" at bounding box center [936, 325] width 204 height 535
click at [999, 202] on button "Next" at bounding box center [996, 201] width 65 height 24
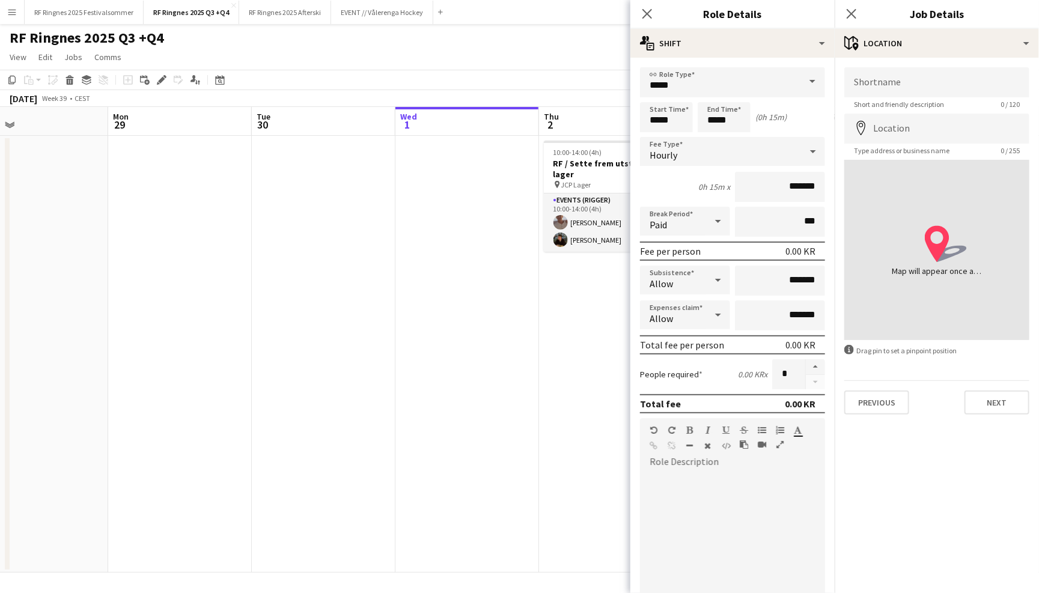
click at [1000, 414] on div "Shortname Short and friendly description 0 / 120 Location map-marker Type addre…" at bounding box center [936, 241] width 204 height 366
click at [1003, 406] on button "Next" at bounding box center [996, 402] width 65 height 24
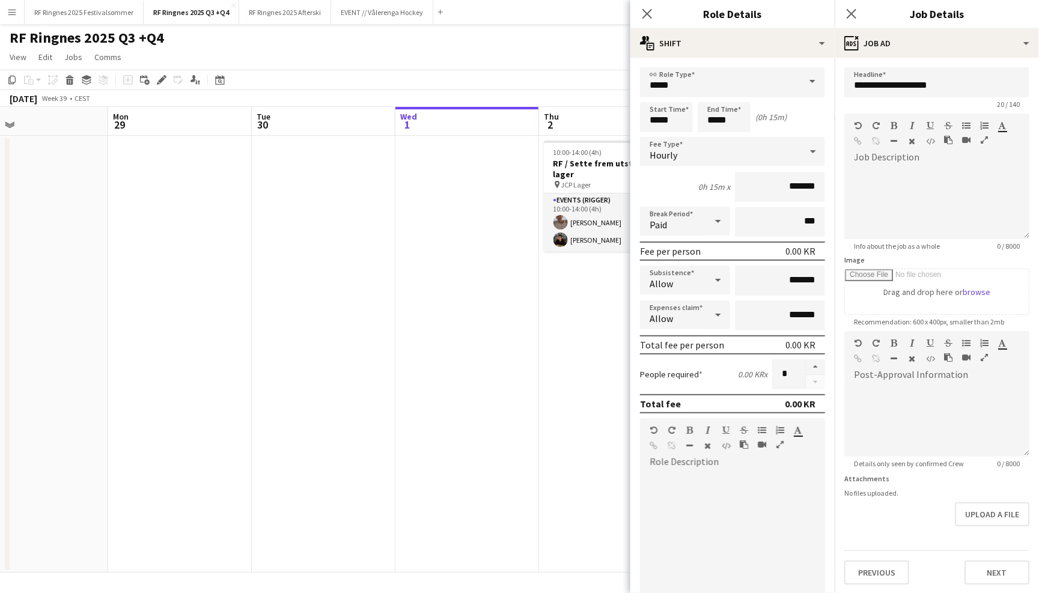
click at [612, 425] on app-date-cell "10:00-14:00 (4h) 2/2 RF / Sette frem utstyr på lager pin JCP Lager 1 Role Event…" at bounding box center [611, 354] width 144 height 437
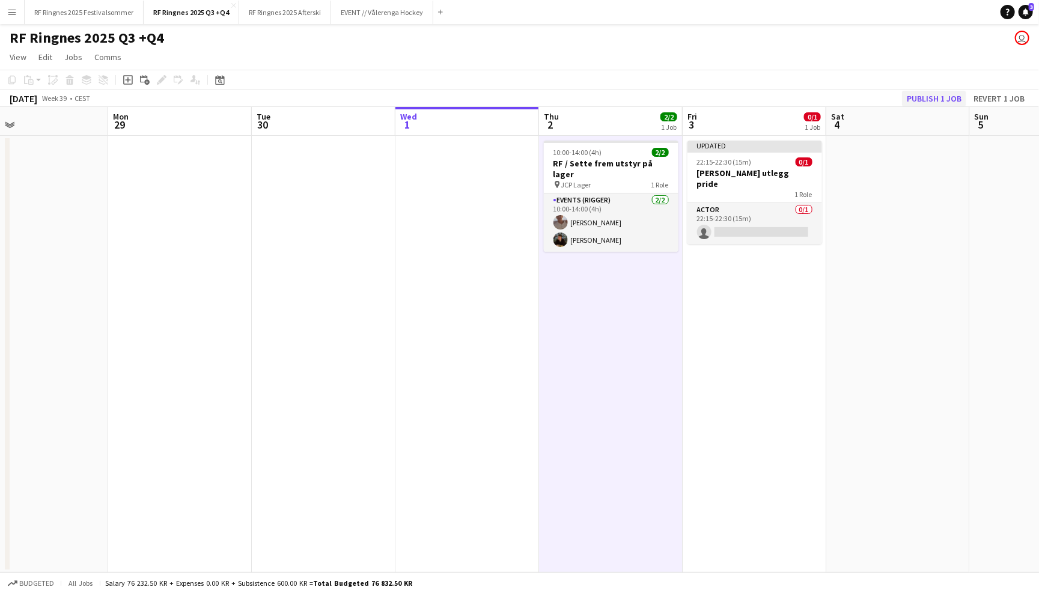
click at [944, 102] on button "Publish 1 job" at bounding box center [934, 99] width 64 height 16
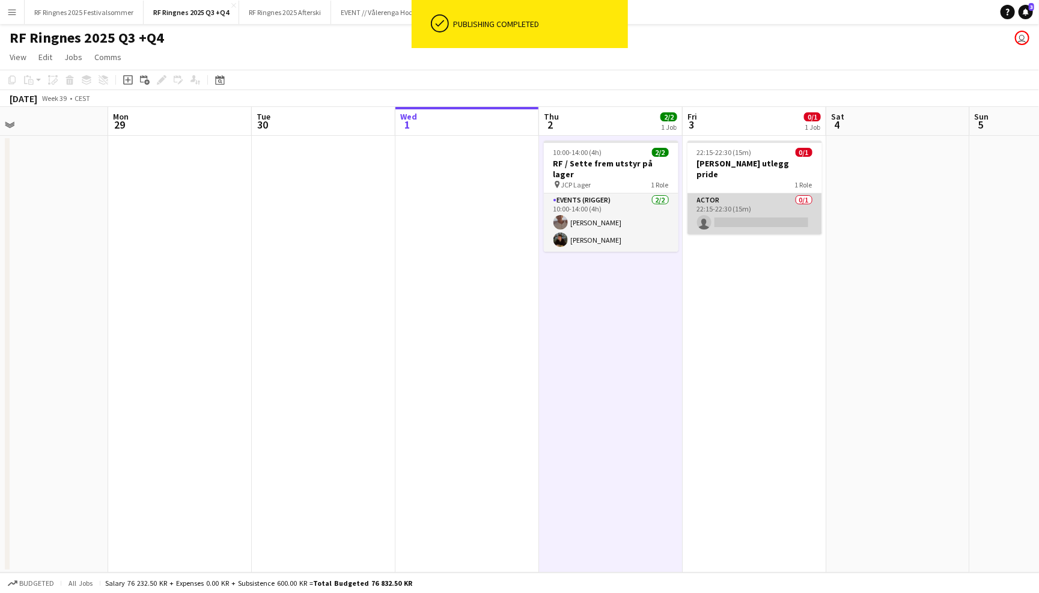
click at [752, 204] on app-card-role "Actor 0/1 22:15-22:30 (15m) single-neutral-actions" at bounding box center [754, 213] width 135 height 41
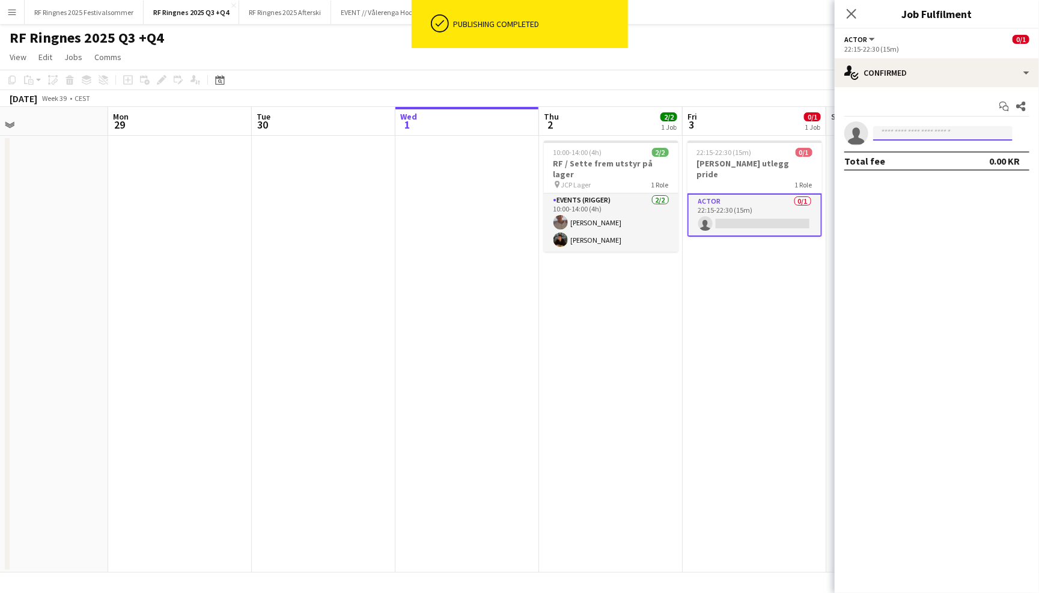
click at [900, 135] on input at bounding box center [942, 133] width 139 height 14
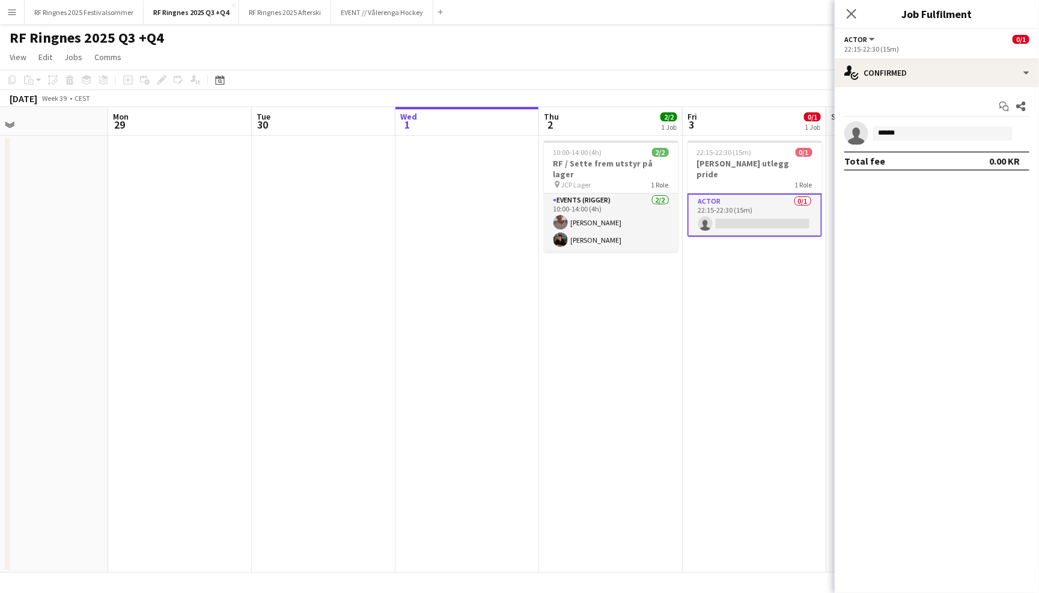
click at [914, 163] on div "Total fee 0.00 KR" at bounding box center [936, 160] width 185 height 19
click at [912, 138] on input "******" at bounding box center [942, 133] width 139 height 14
type input "*****"
click at [914, 156] on span "[EMAIL_ADDRESS][DOMAIN_NAME]" at bounding box center [942, 160] width 120 height 10
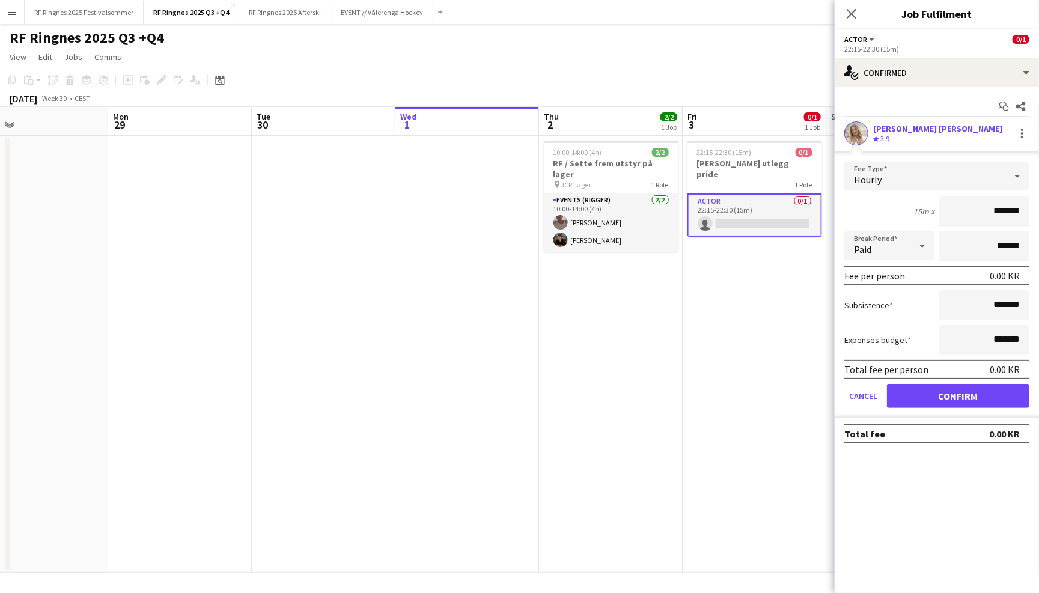
click at [951, 378] on form "Fee Type Hourly 15m x ******* Break Period Paid ****** Fee per person 0.00 KR S…" at bounding box center [936, 290] width 204 height 256
click at [962, 398] on button "Confirm" at bounding box center [958, 396] width 142 height 24
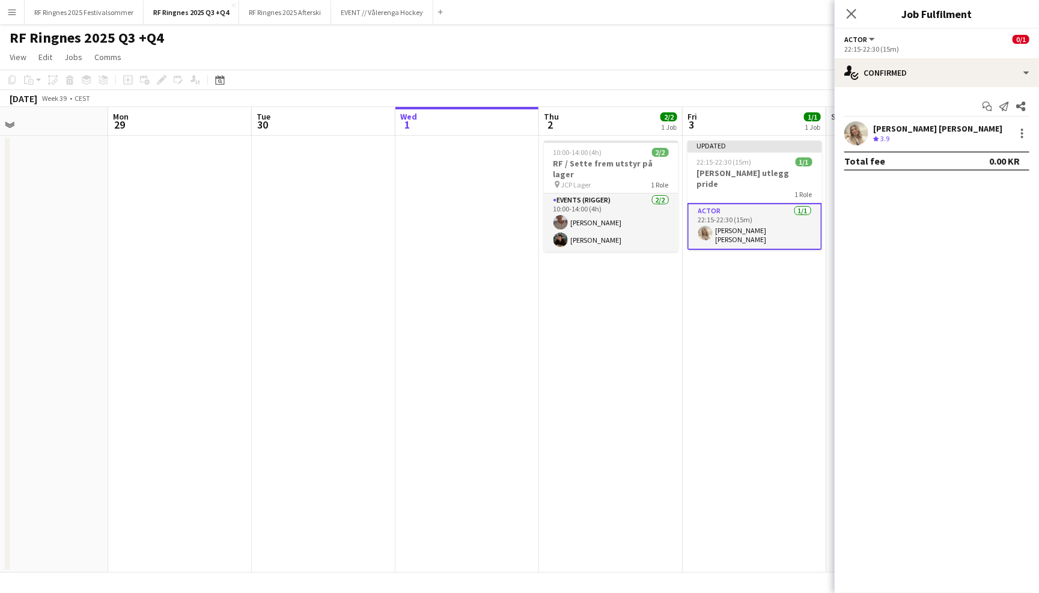
click at [733, 94] on div "[DATE] Week 39 • CEST Publish 1 job Revert 1 job" at bounding box center [519, 98] width 1039 height 17
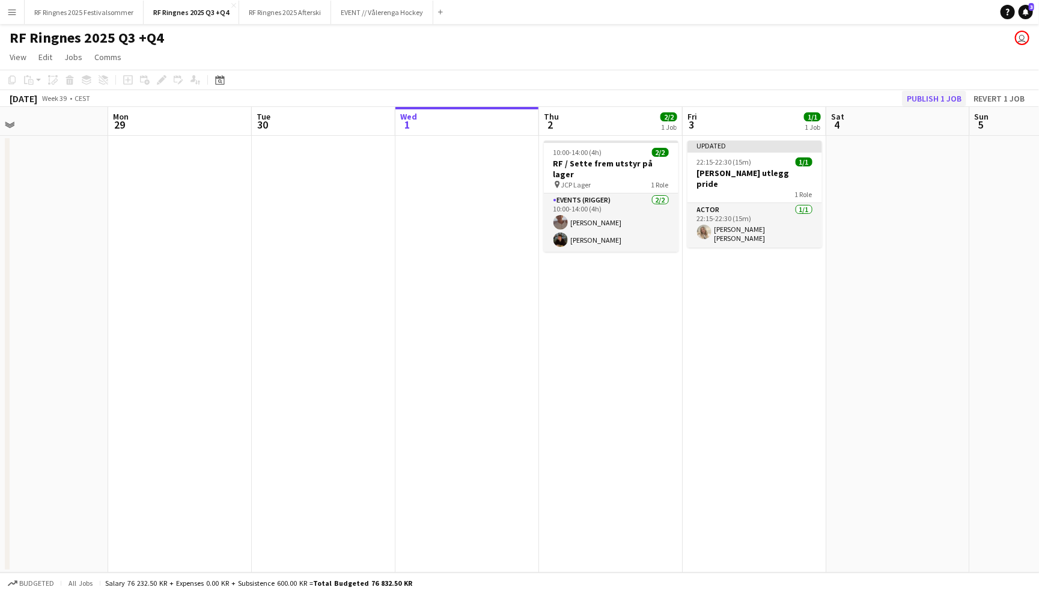
click at [955, 100] on button "Publish 1 job" at bounding box center [934, 99] width 64 height 16
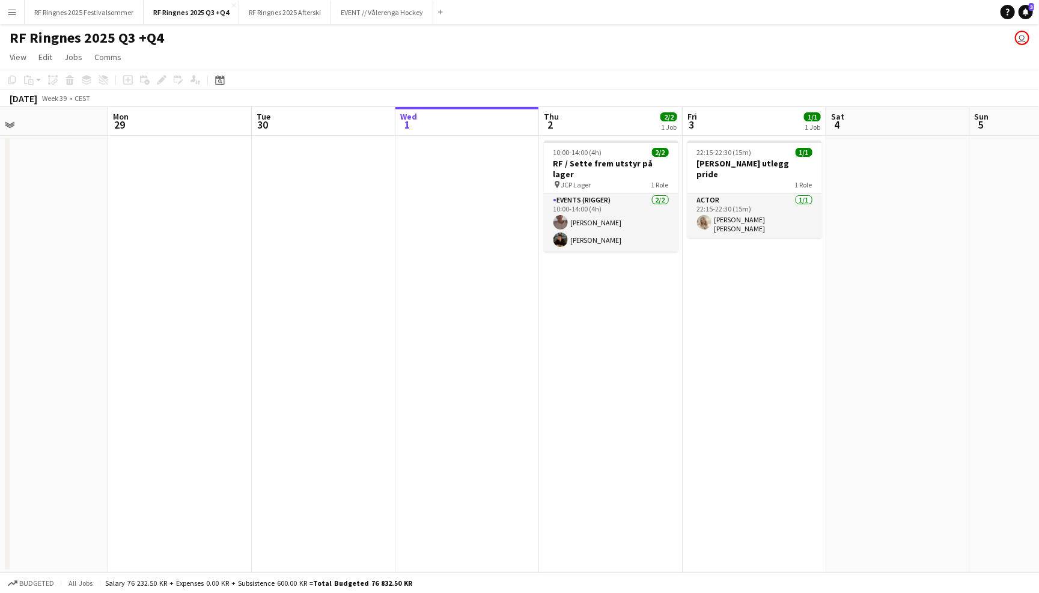
click at [898, 55] on app-page-menu "View Day view expanded Day view collapsed Month view Date picker Jump to [DATE]…" at bounding box center [519, 58] width 1039 height 23
click at [619, 210] on app-card-role "Events (Rigger) [DATE] 10:00-14:00 (4h) [PERSON_NAME] [PERSON_NAME]" at bounding box center [611, 222] width 135 height 58
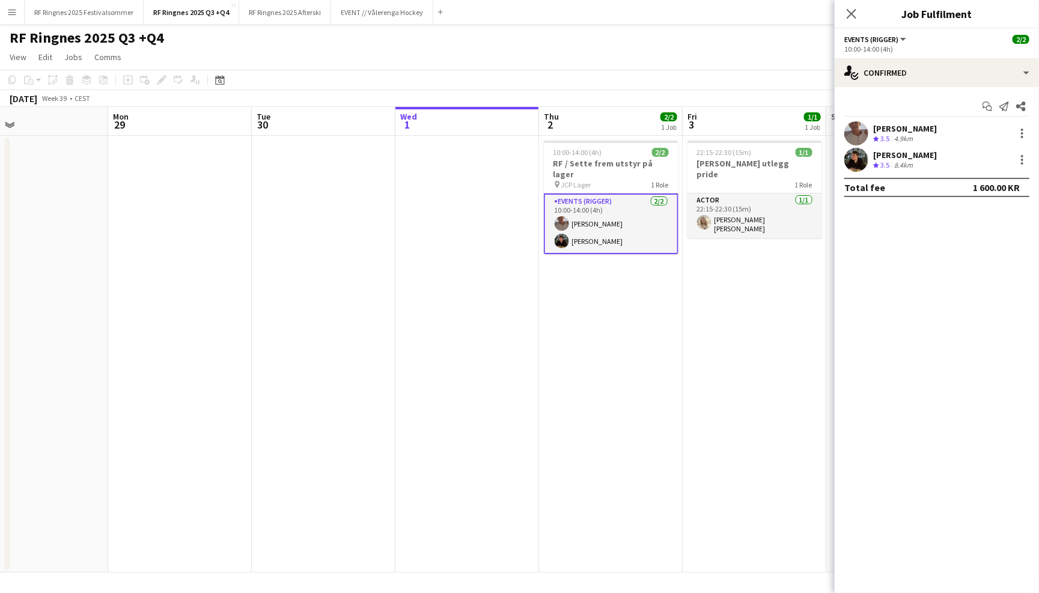
click at [863, 162] on app-user-avatar at bounding box center [856, 160] width 24 height 24
